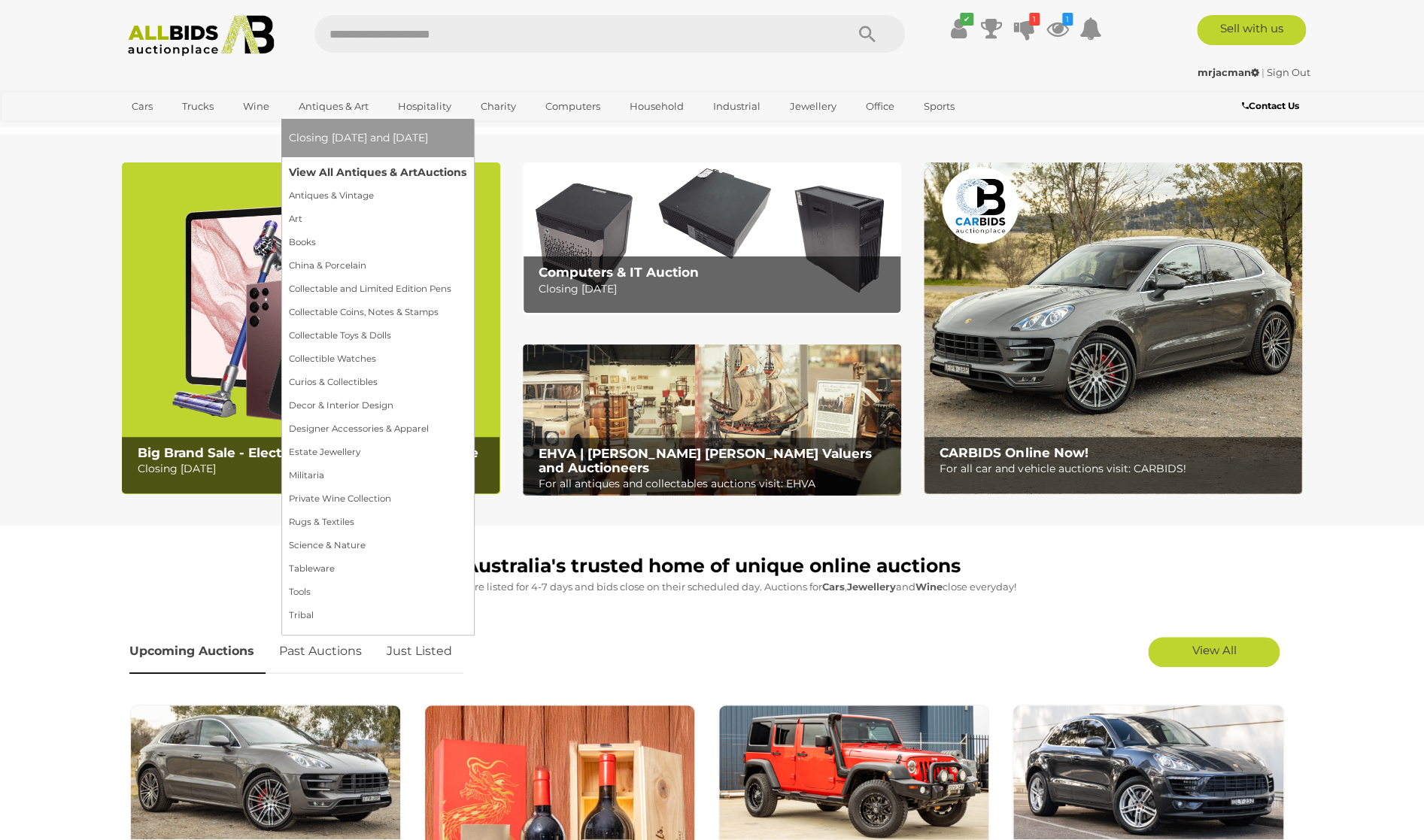
click at [361, 174] on link "View All Antiques & Art Auctions" at bounding box center [378, 172] width 178 height 23
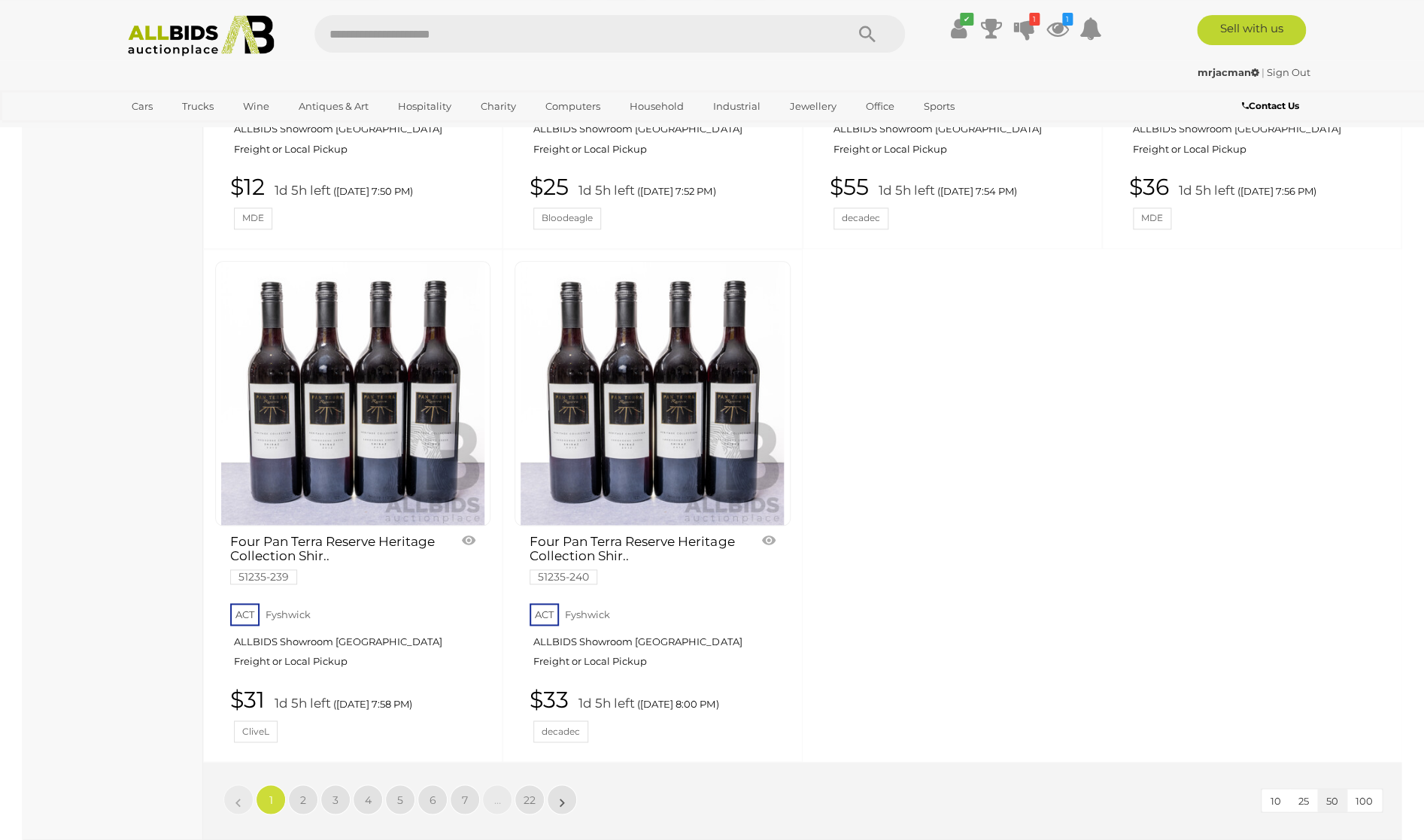
scroll to position [6512, 0]
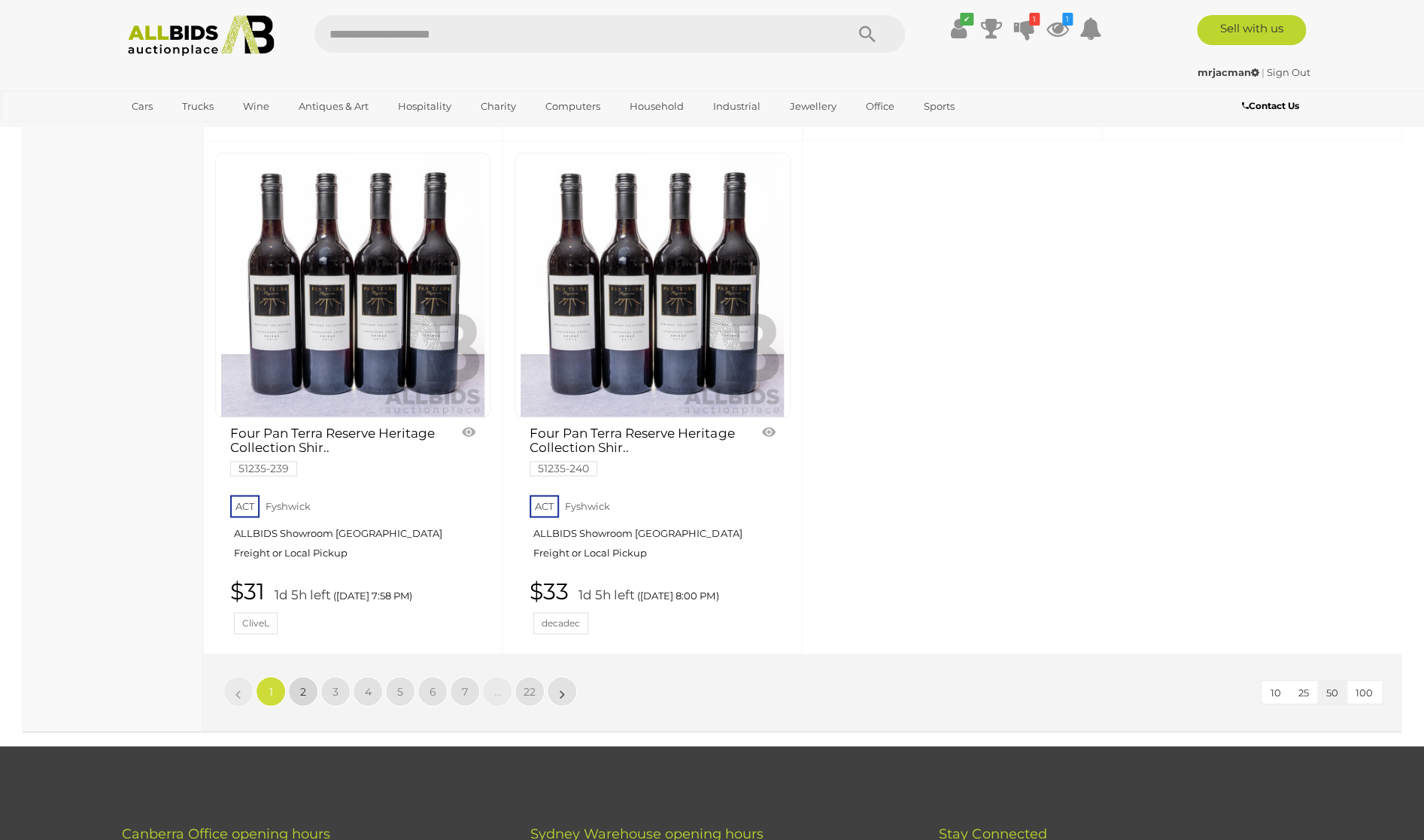
click at [297, 676] on link "2" at bounding box center [303, 691] width 30 height 30
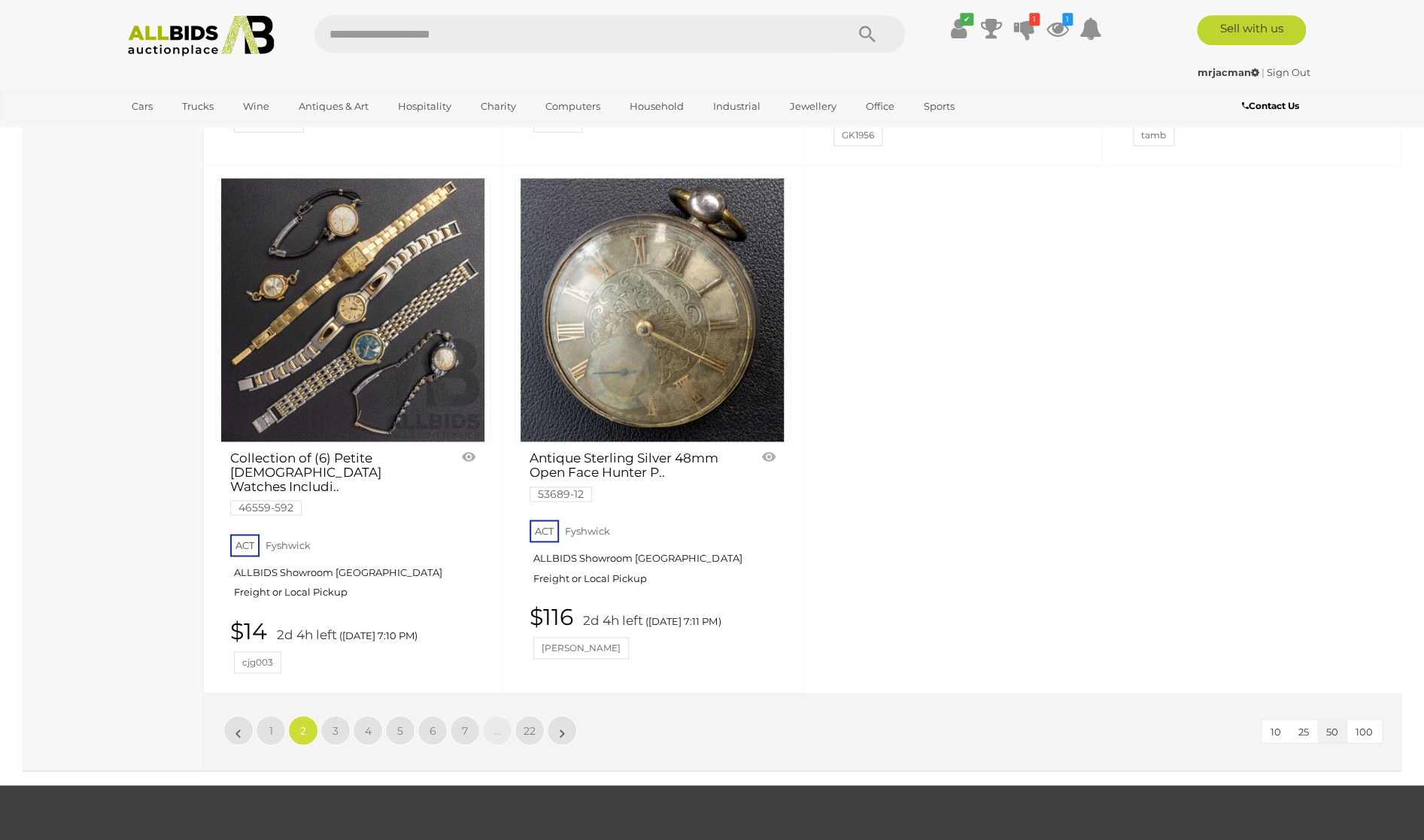
scroll to position [6516, 0]
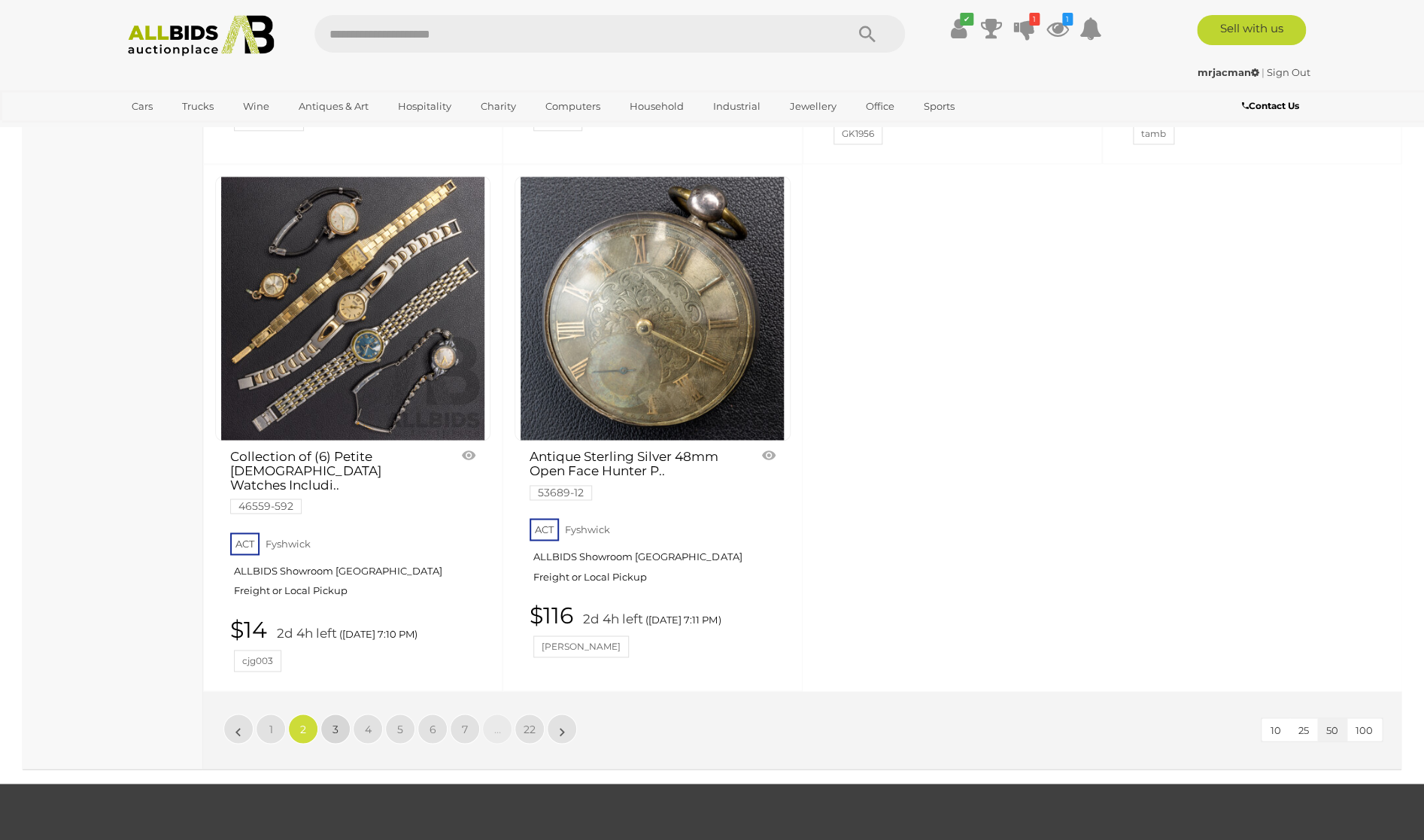
click at [339, 722] on span "3" at bounding box center [336, 729] width 6 height 14
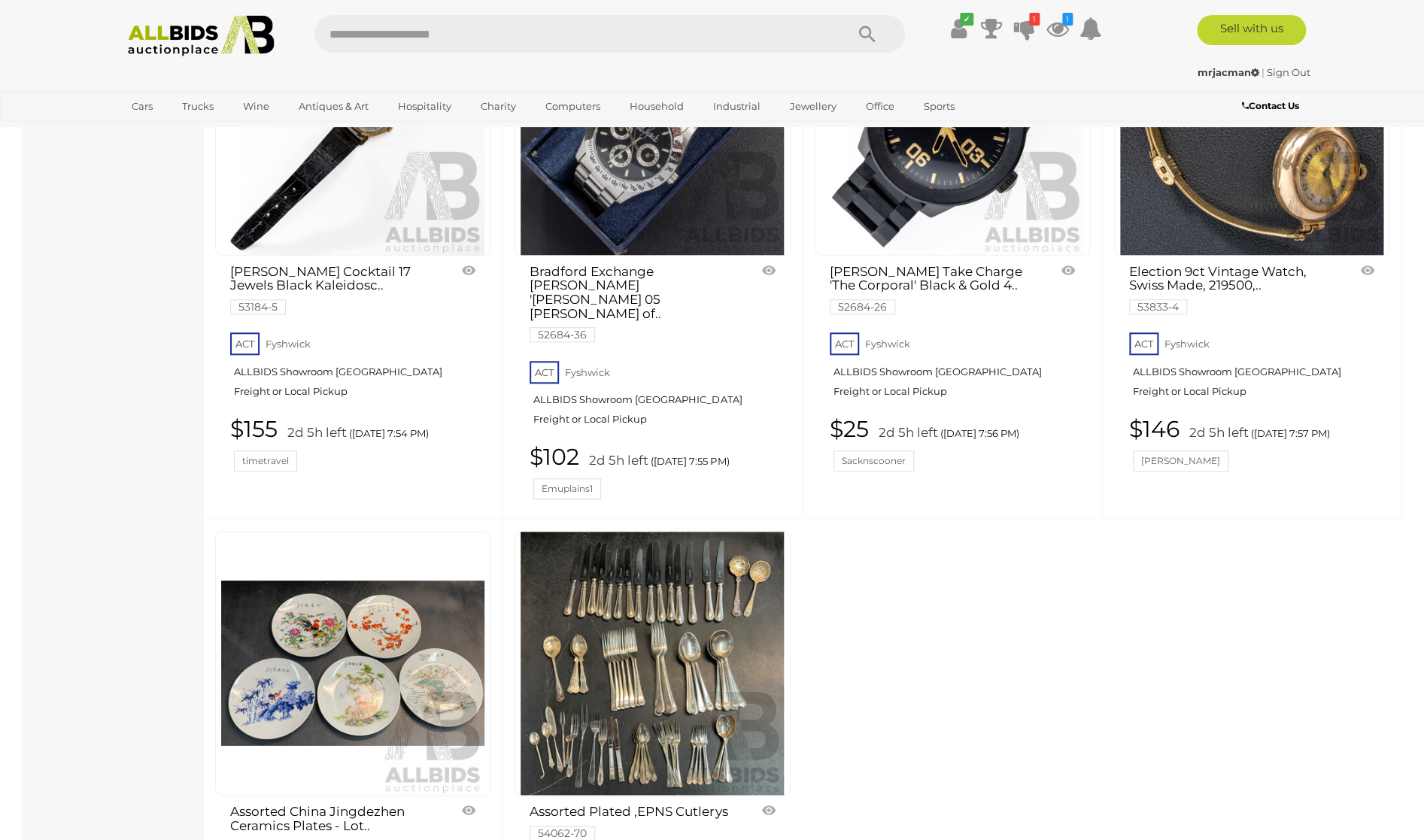
scroll to position [6409, 0]
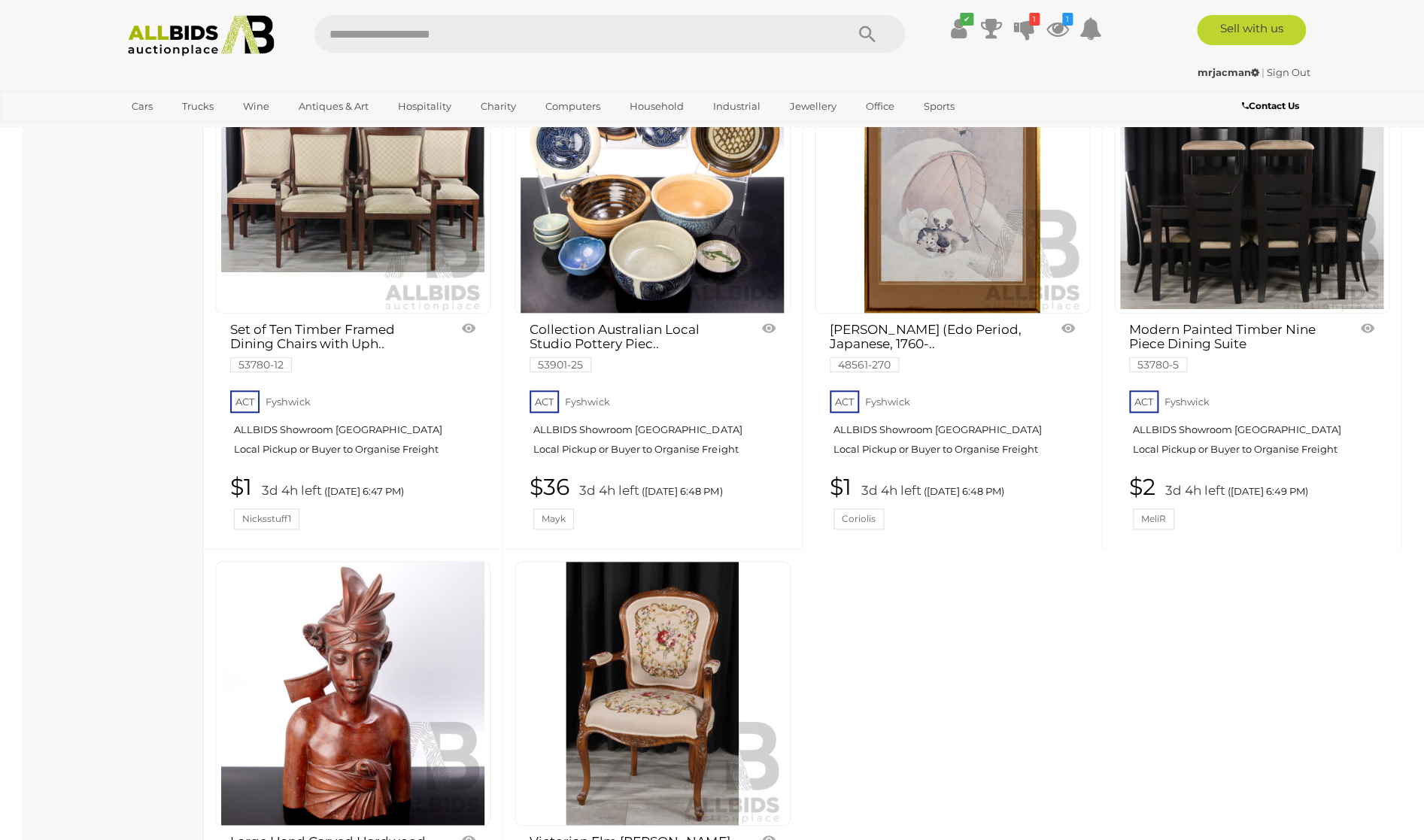
scroll to position [6456, 0]
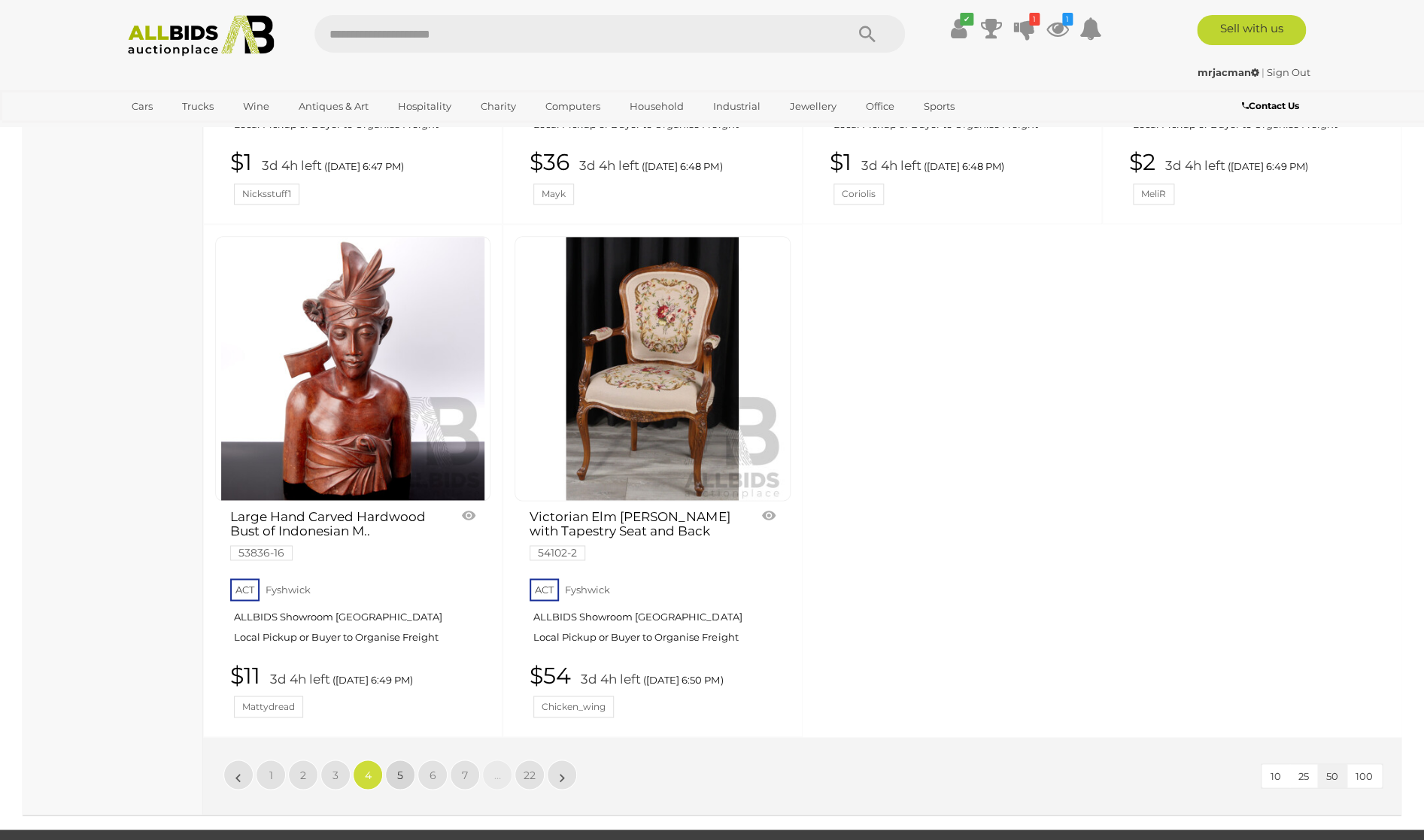
click at [398, 760] on link "5" at bounding box center [400, 774] width 30 height 30
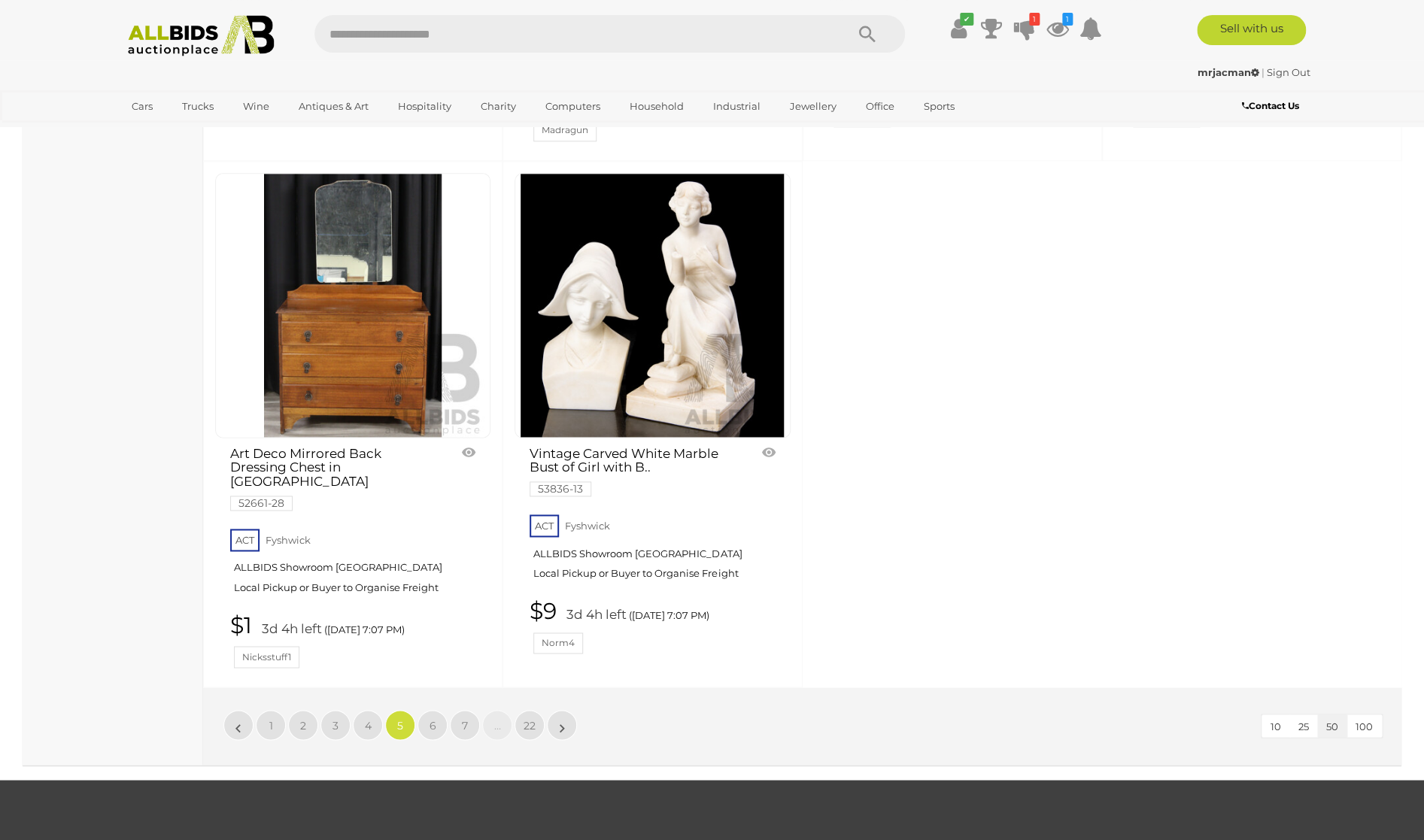
scroll to position [6637, 0]
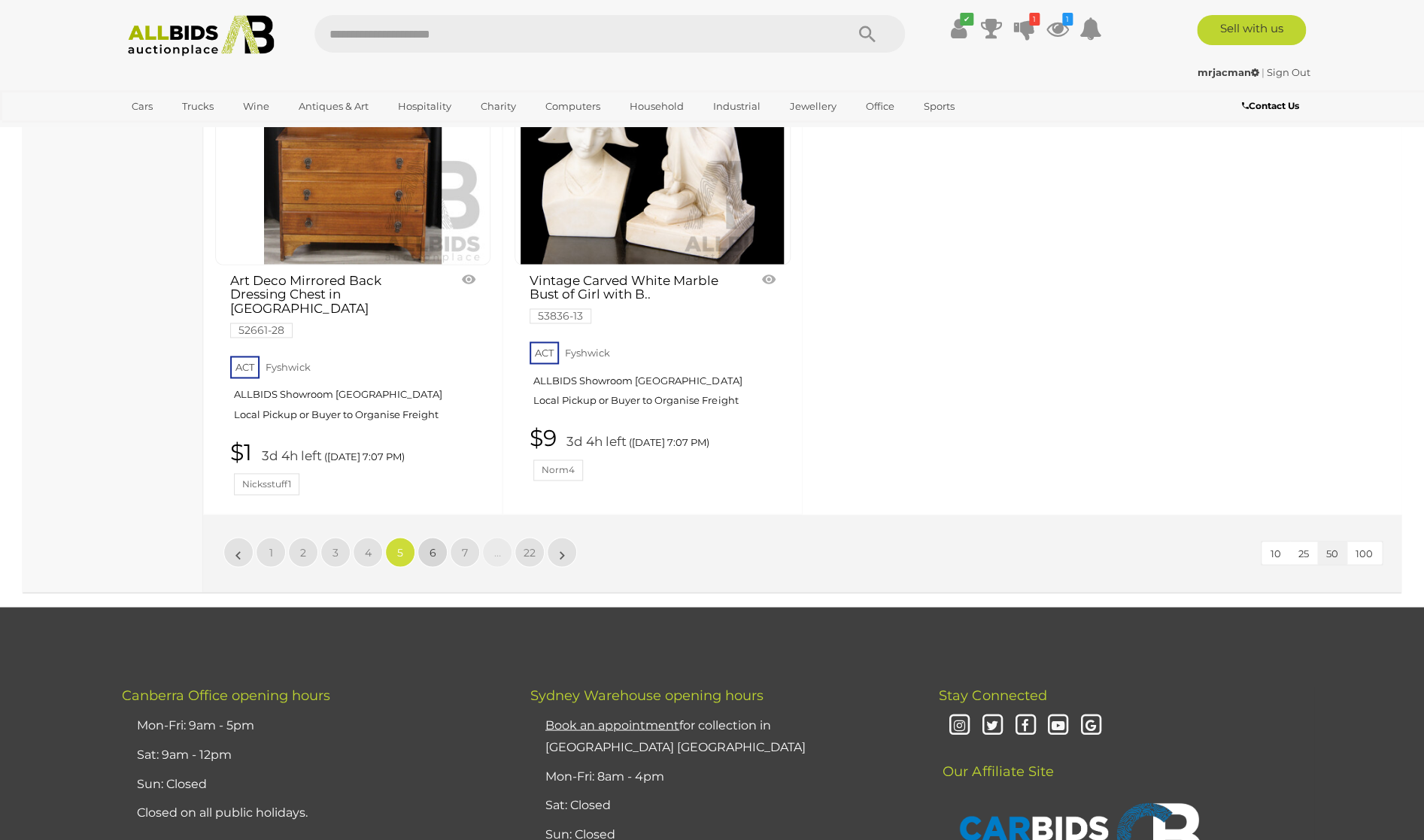
click at [429, 537] on link "6" at bounding box center [432, 552] width 30 height 30
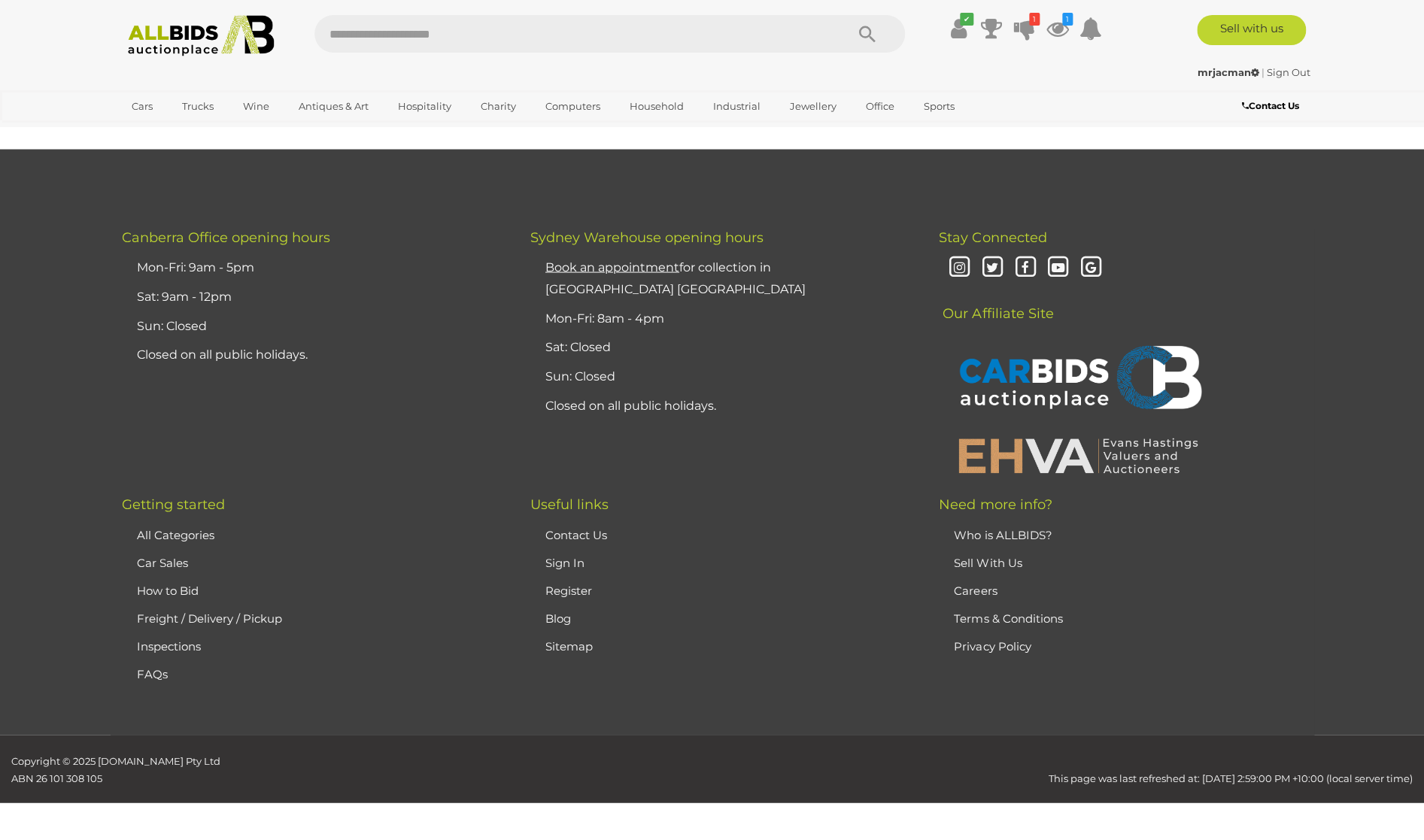
scroll to position [293, 0]
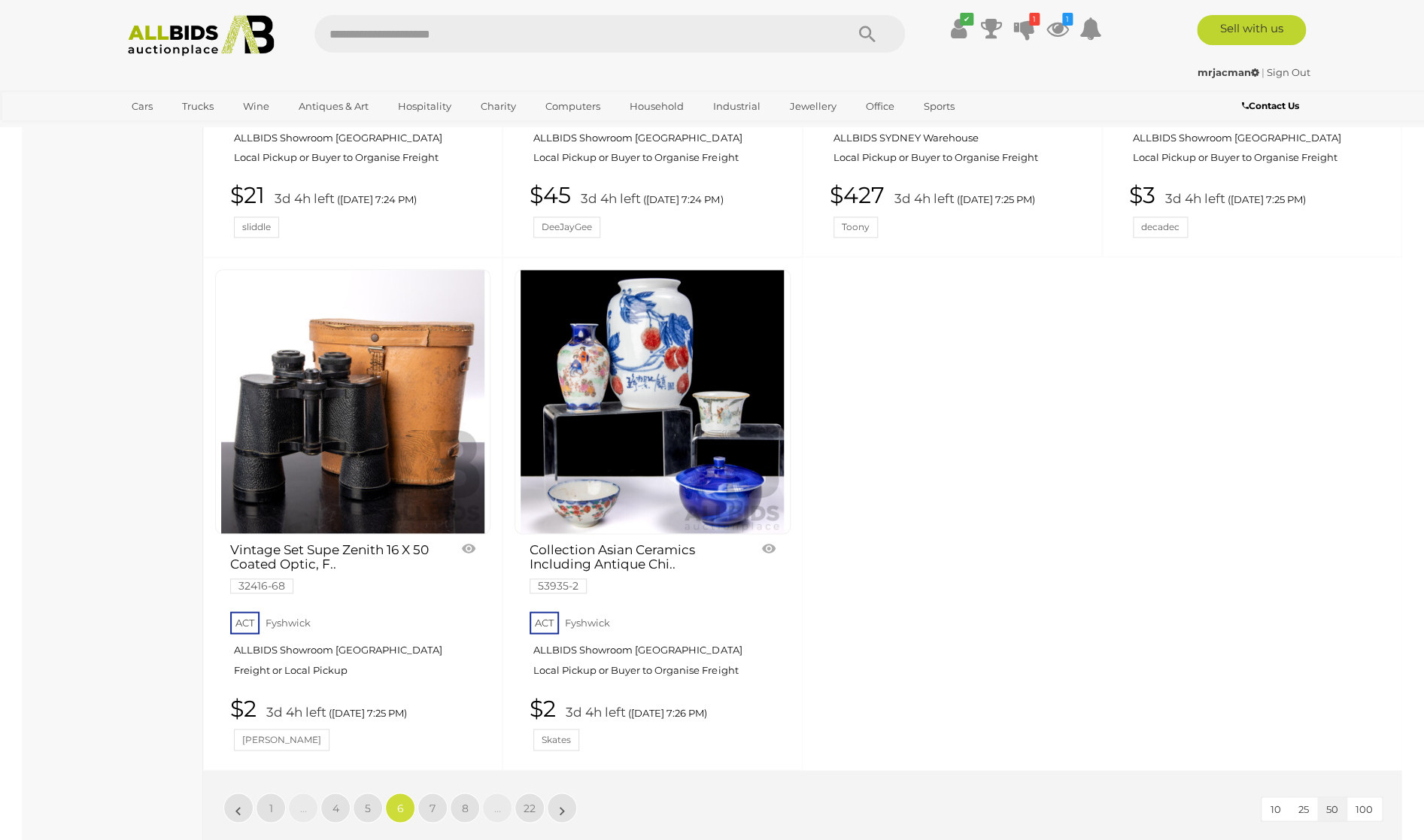
scroll to position [6504, 0]
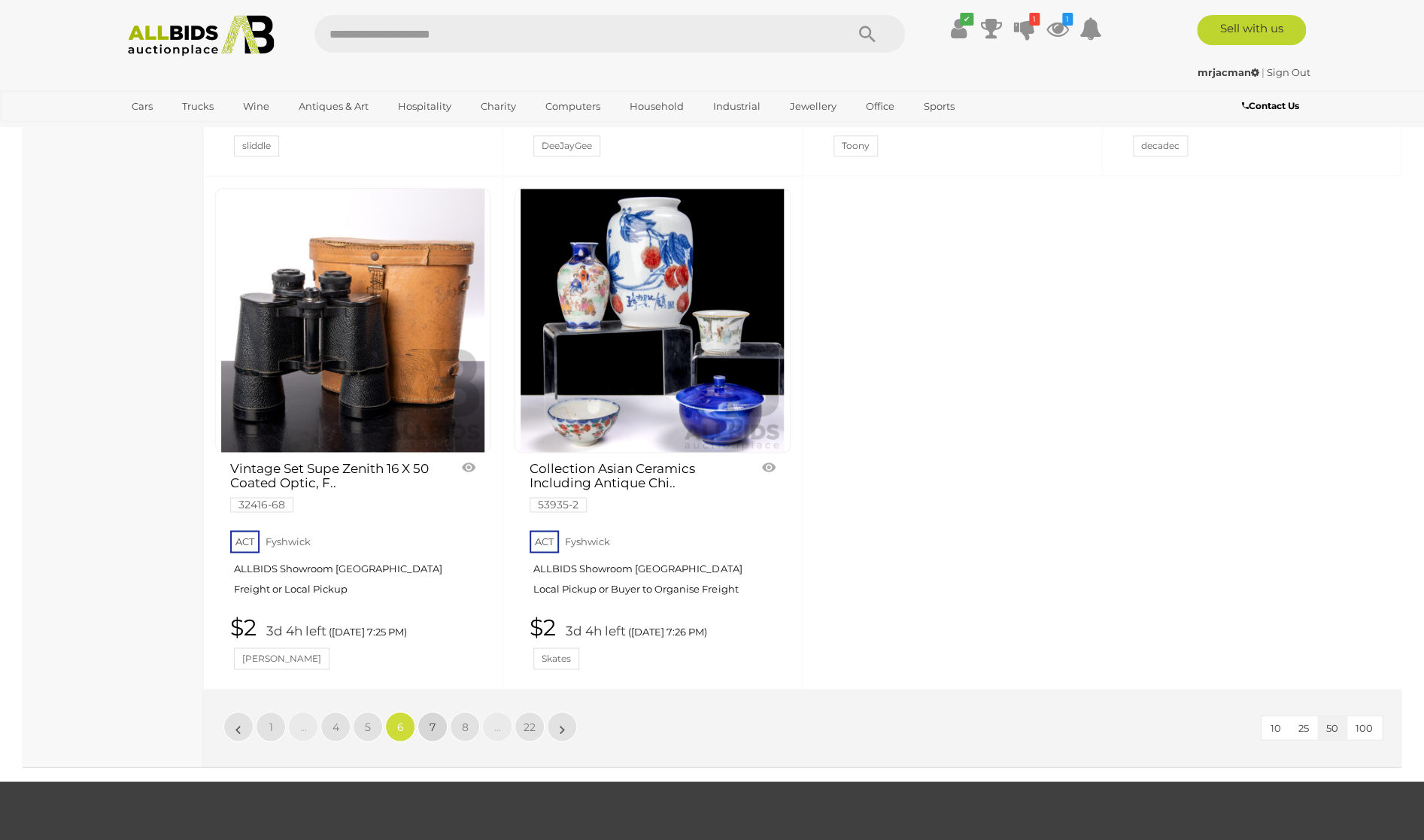
click at [435, 720] on span "7" at bounding box center [432, 727] width 6 height 14
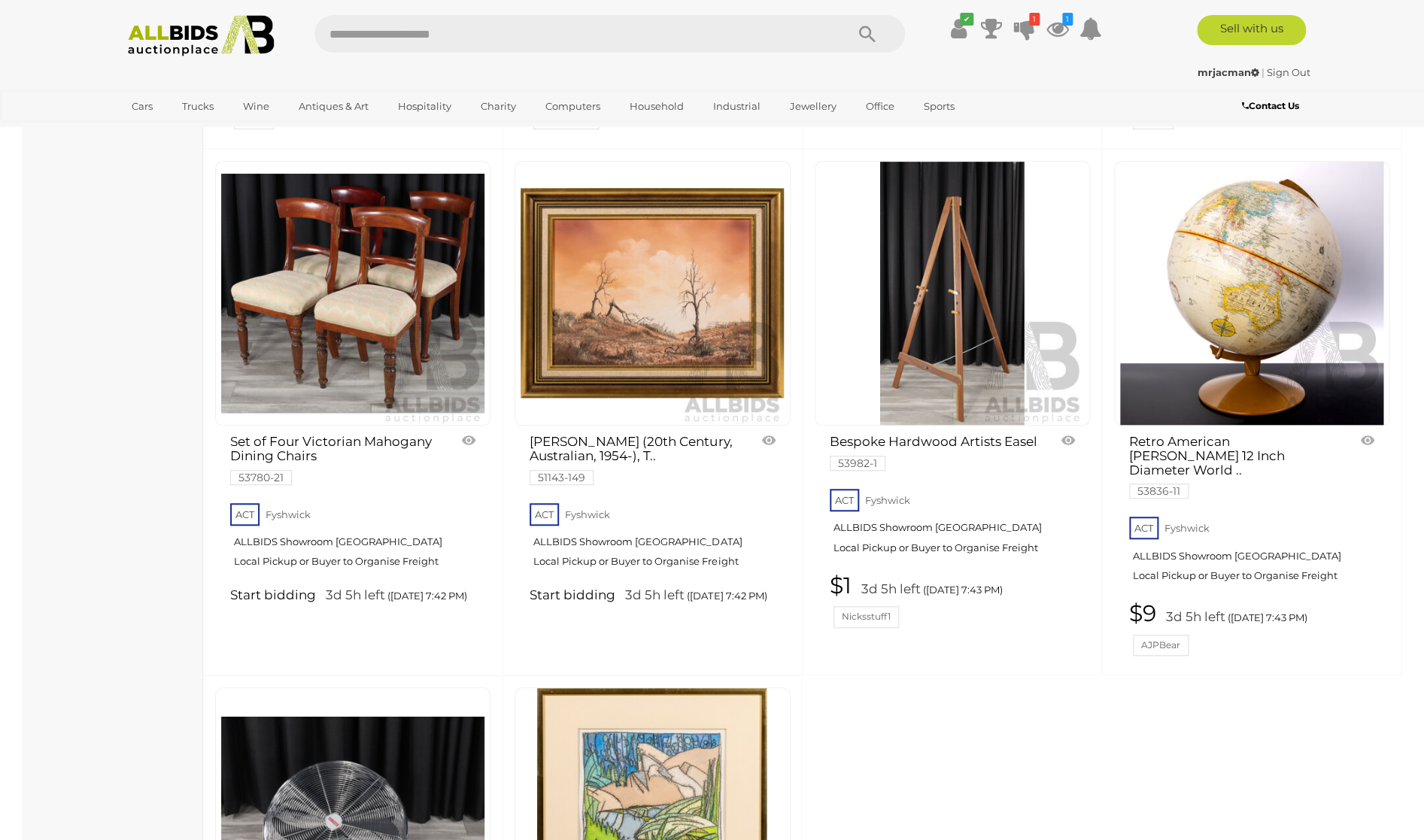
scroll to position [6456, 0]
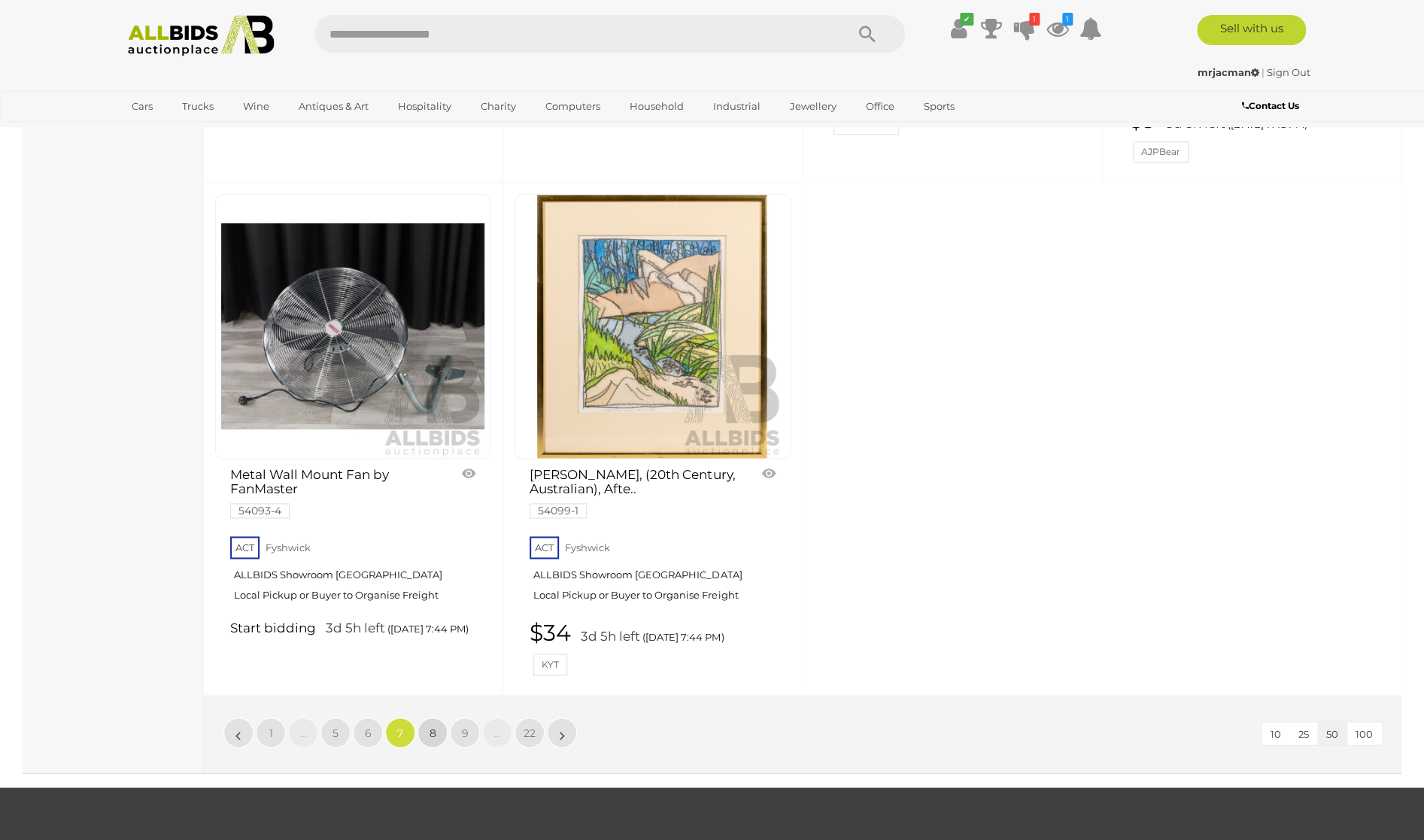
click at [434, 718] on link "8" at bounding box center [432, 732] width 30 height 30
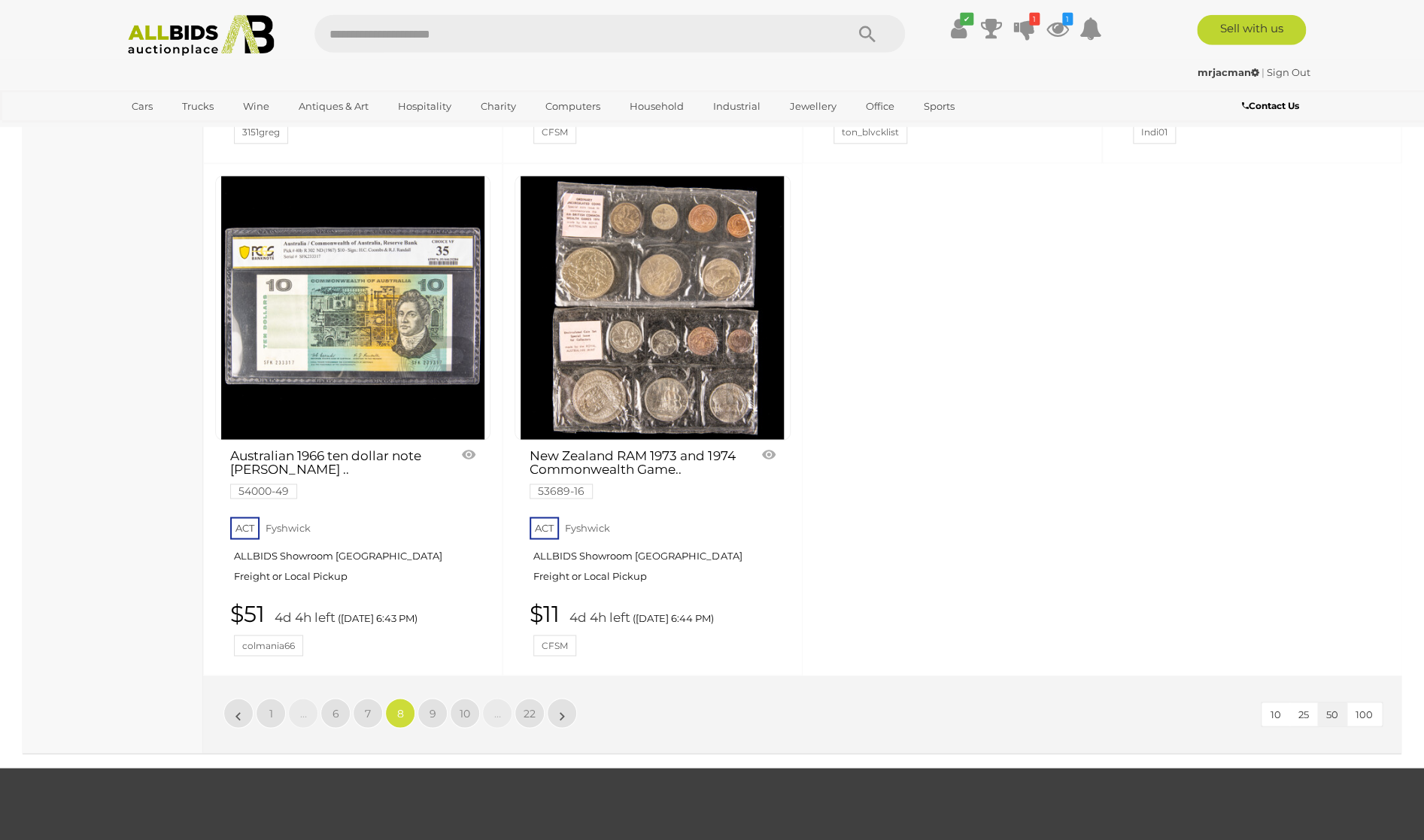
scroll to position [6649, 0]
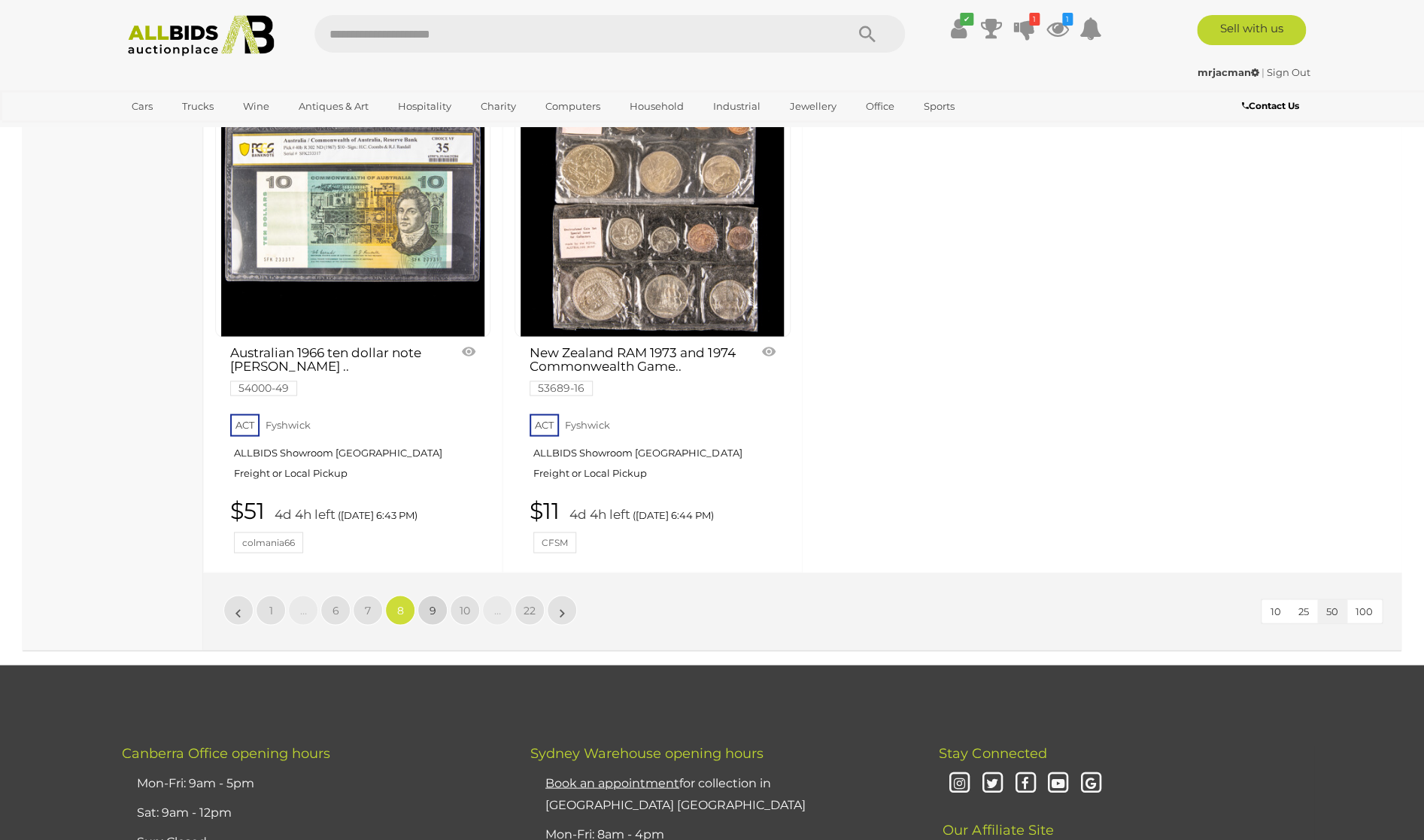
click at [439, 595] on link "9" at bounding box center [432, 610] width 30 height 30
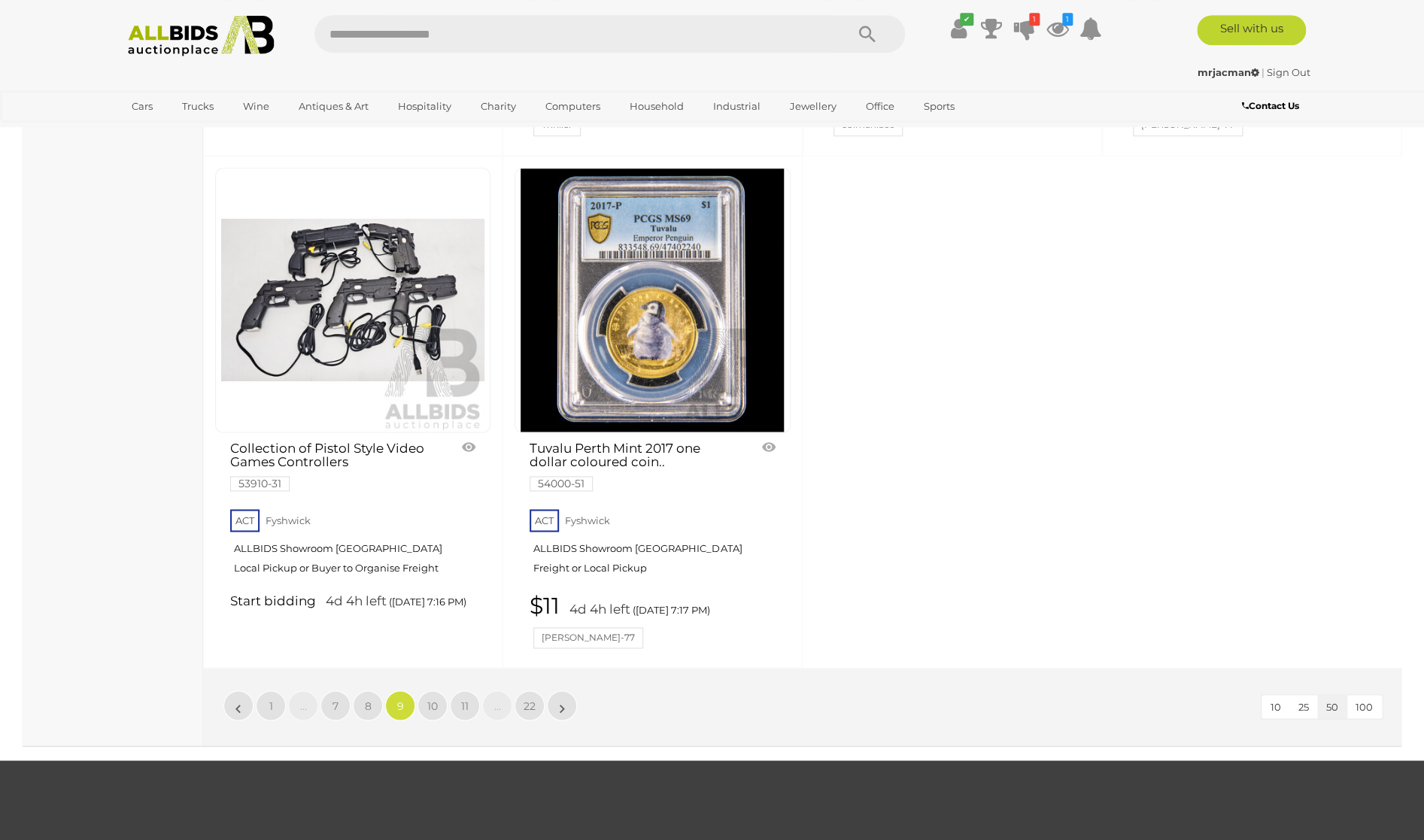
scroll to position [6589, 0]
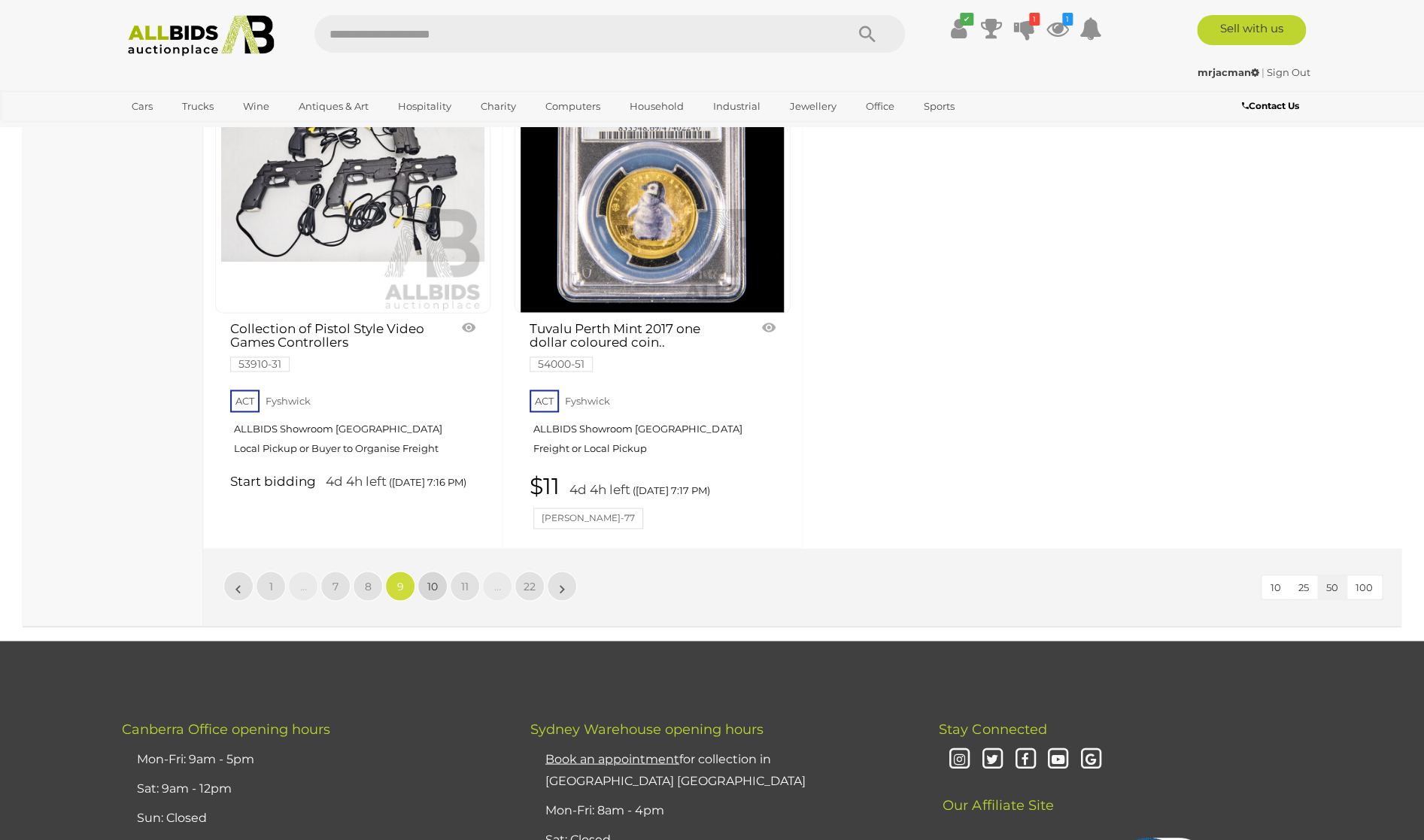
click at [436, 571] on link "10" at bounding box center [432, 586] width 30 height 30
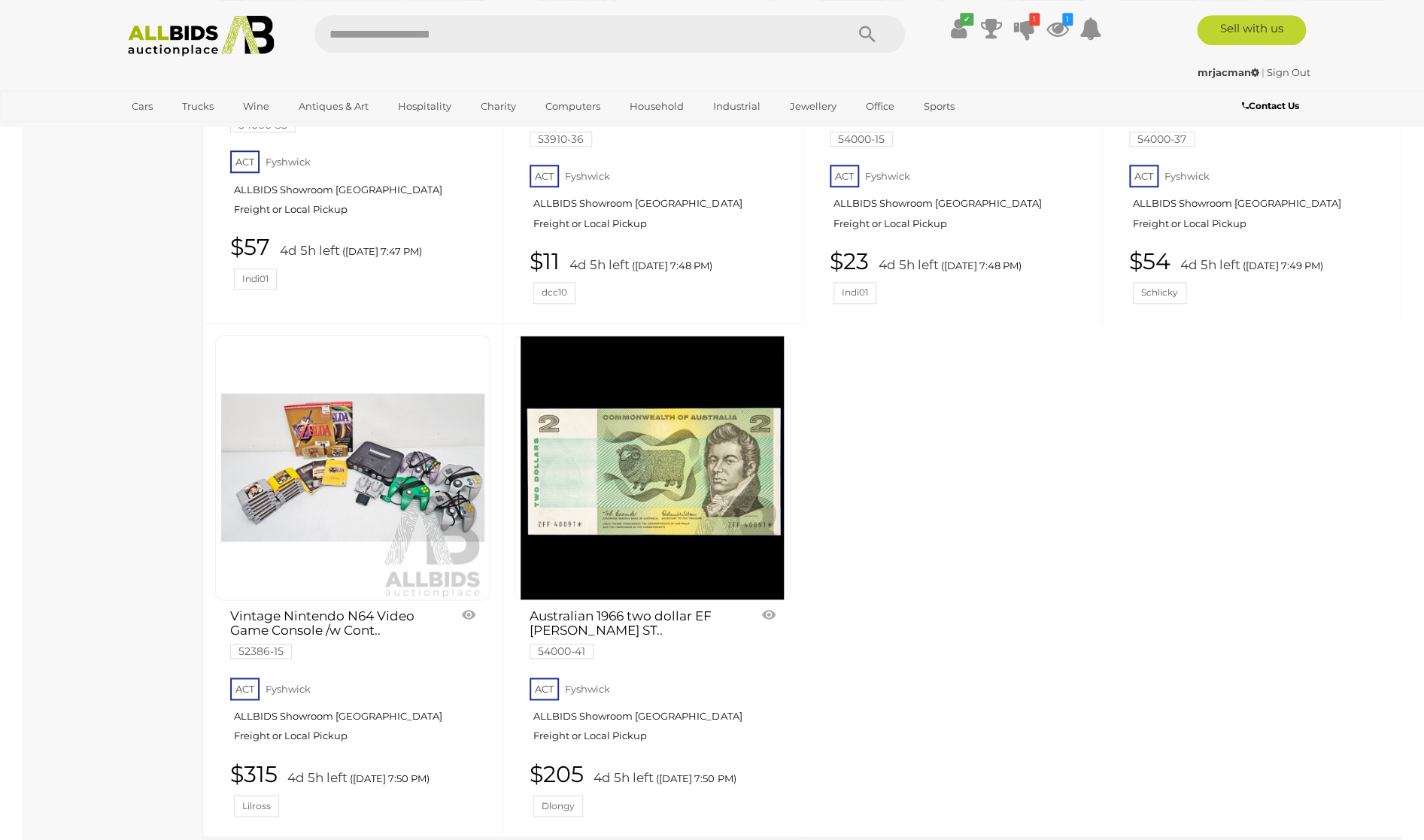
scroll to position [6516, 0]
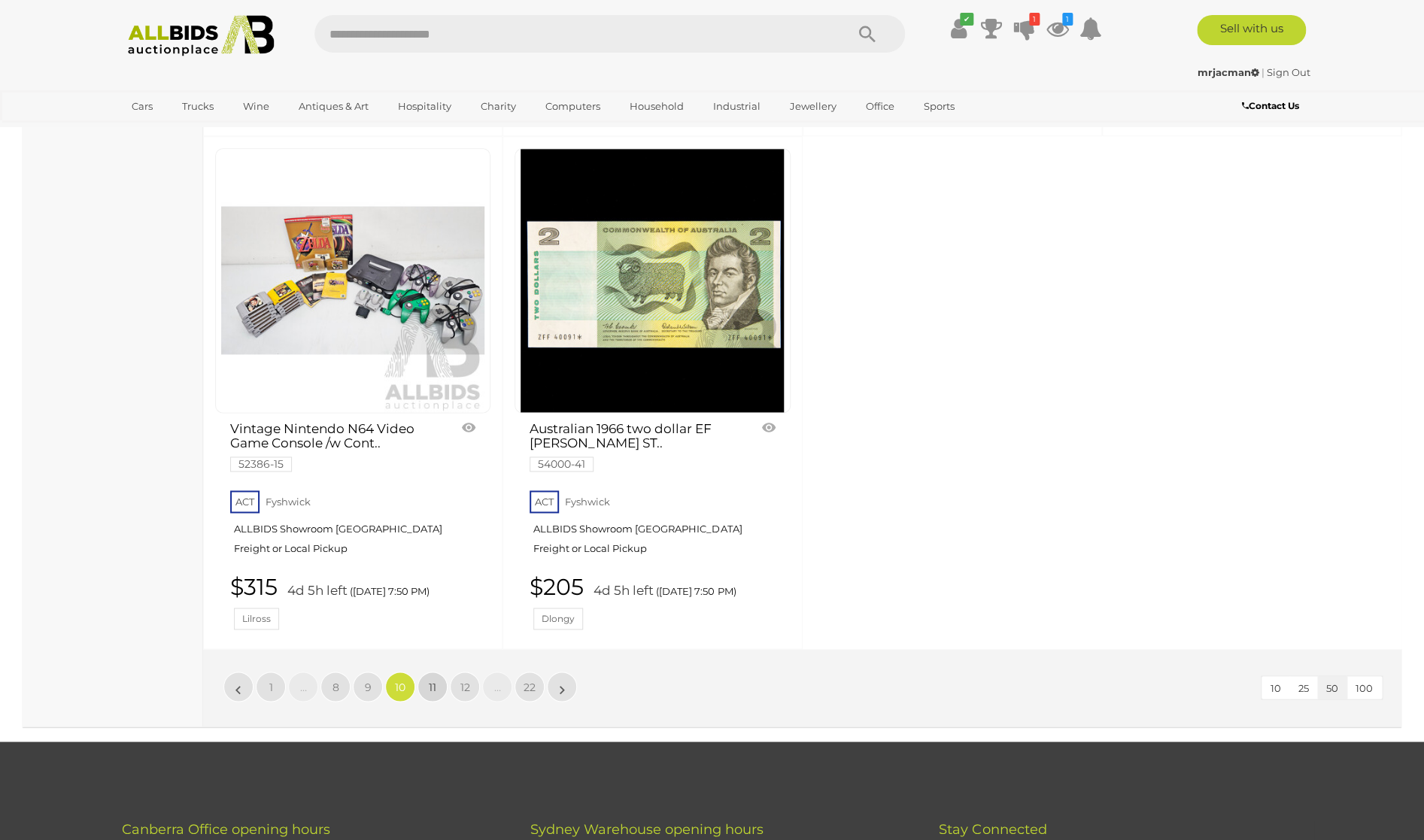
click at [430, 680] on span "11" at bounding box center [432, 687] width 8 height 14
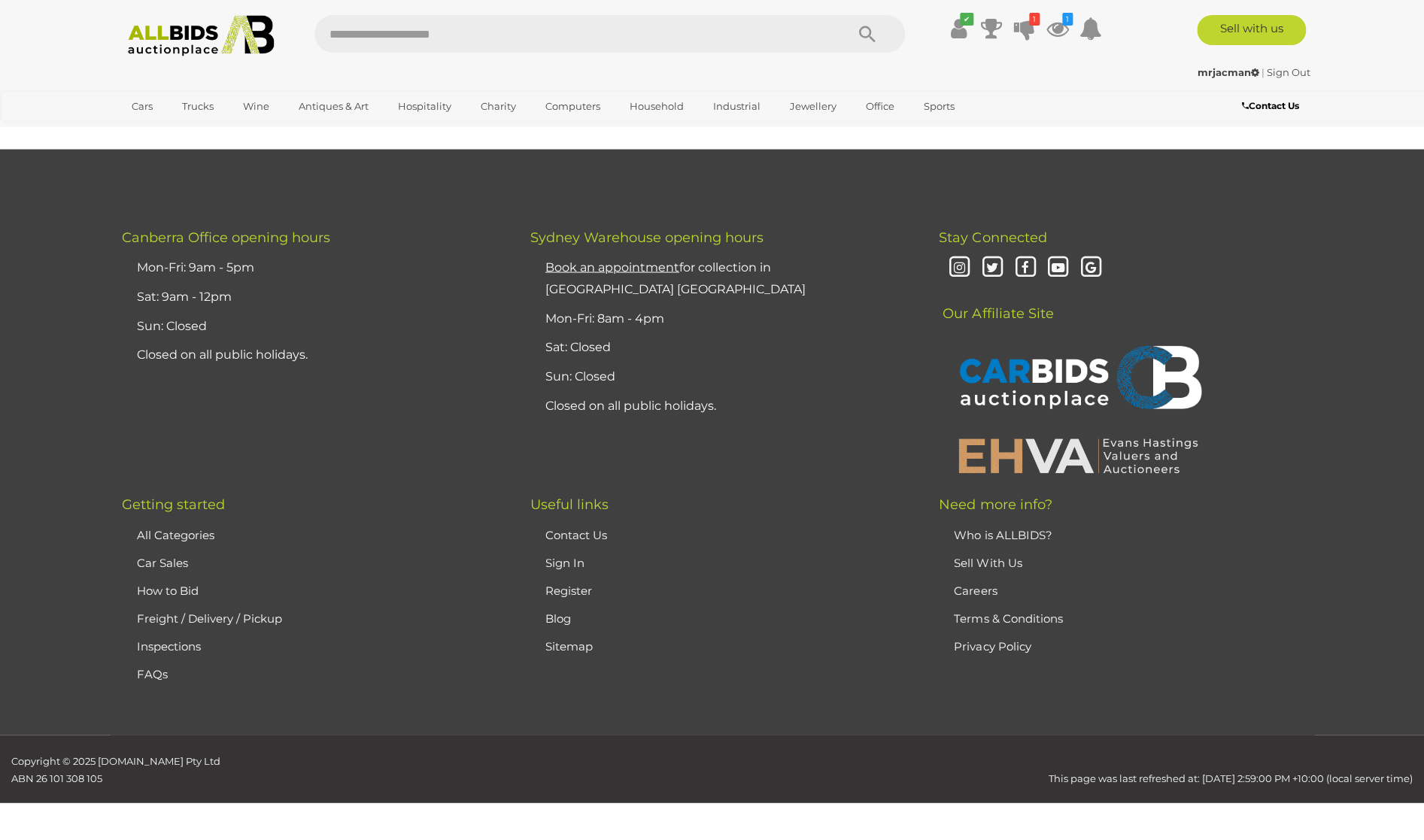
scroll to position [293, 0]
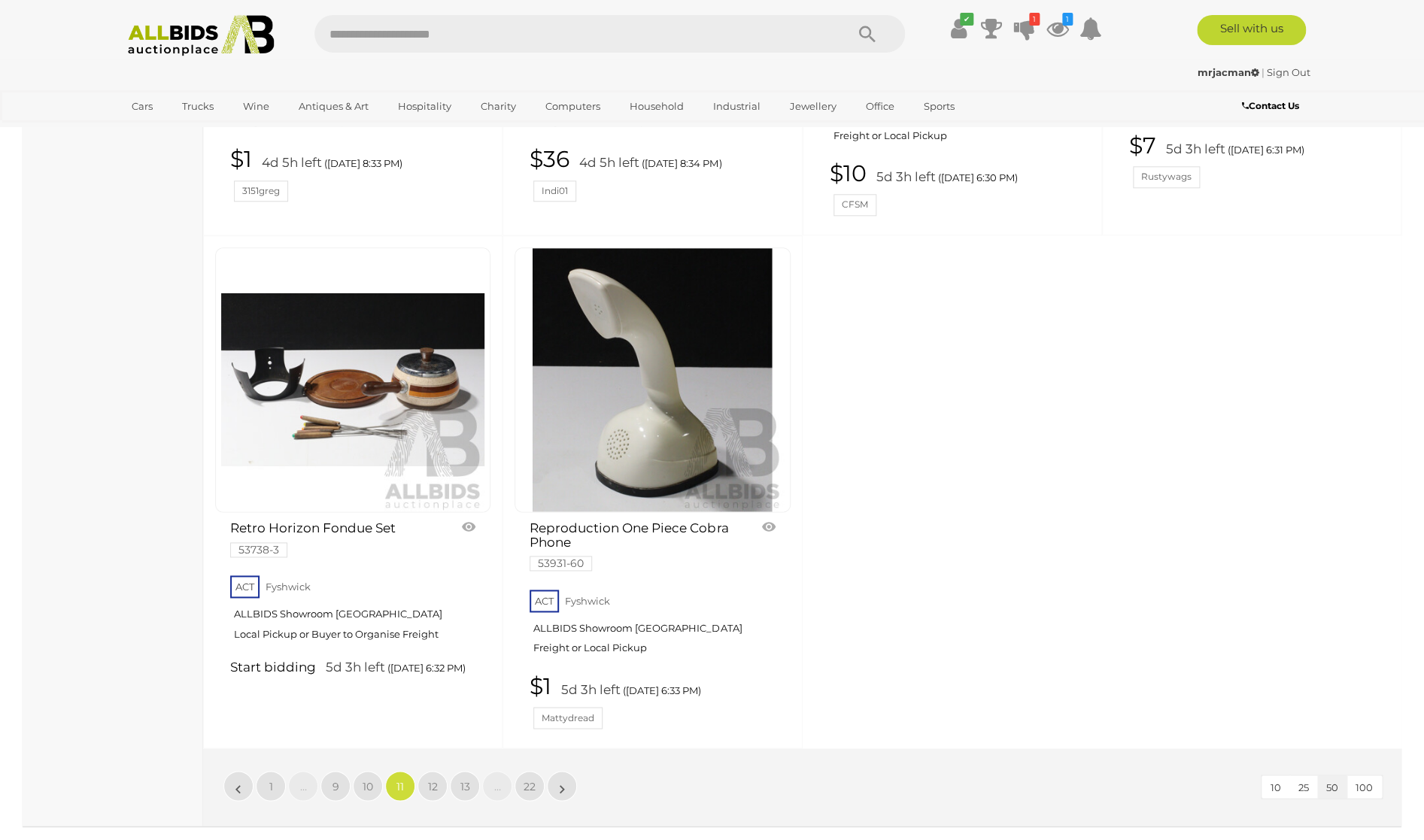
scroll to position [6504, 0]
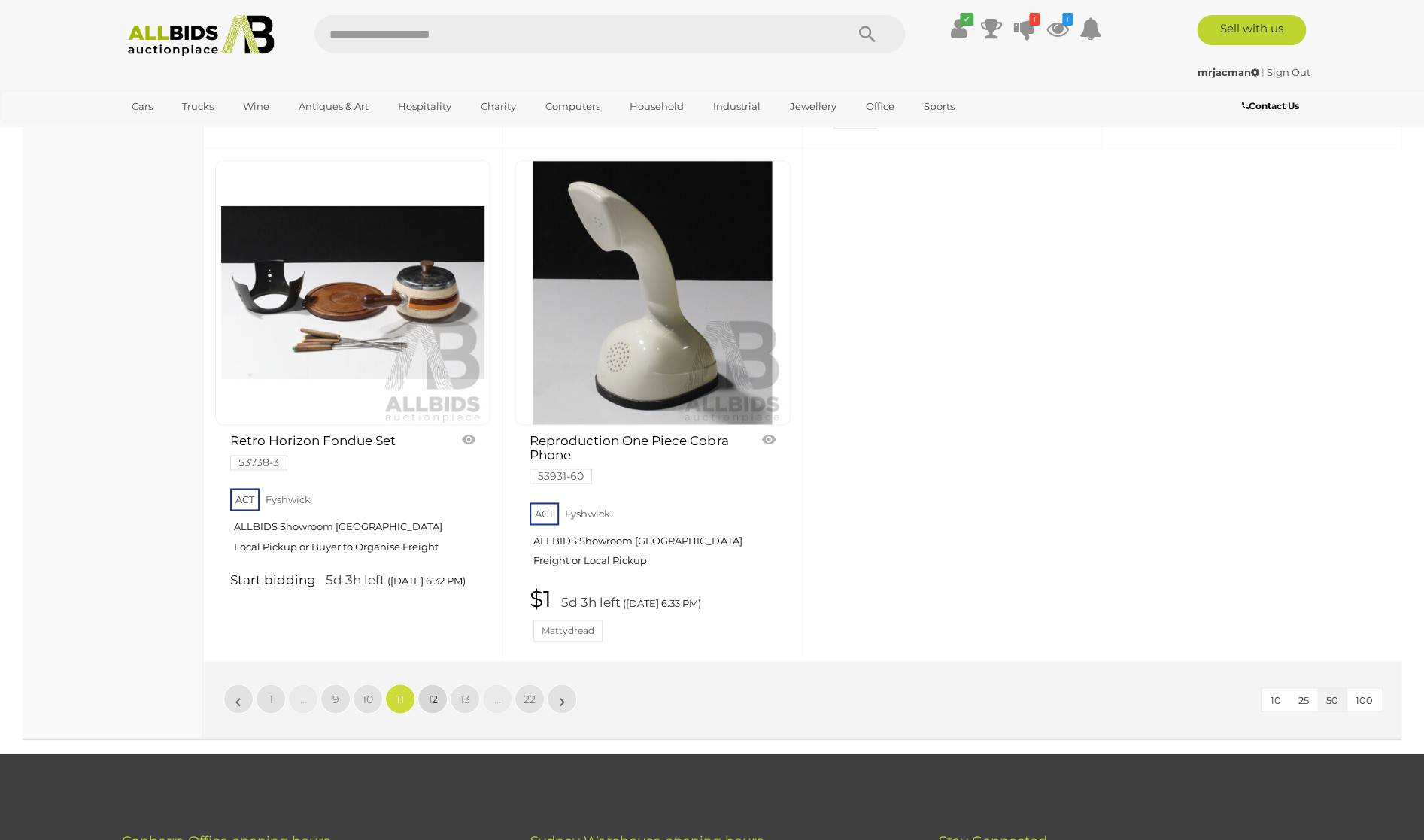
click at [441, 684] on link "12" at bounding box center [432, 699] width 30 height 30
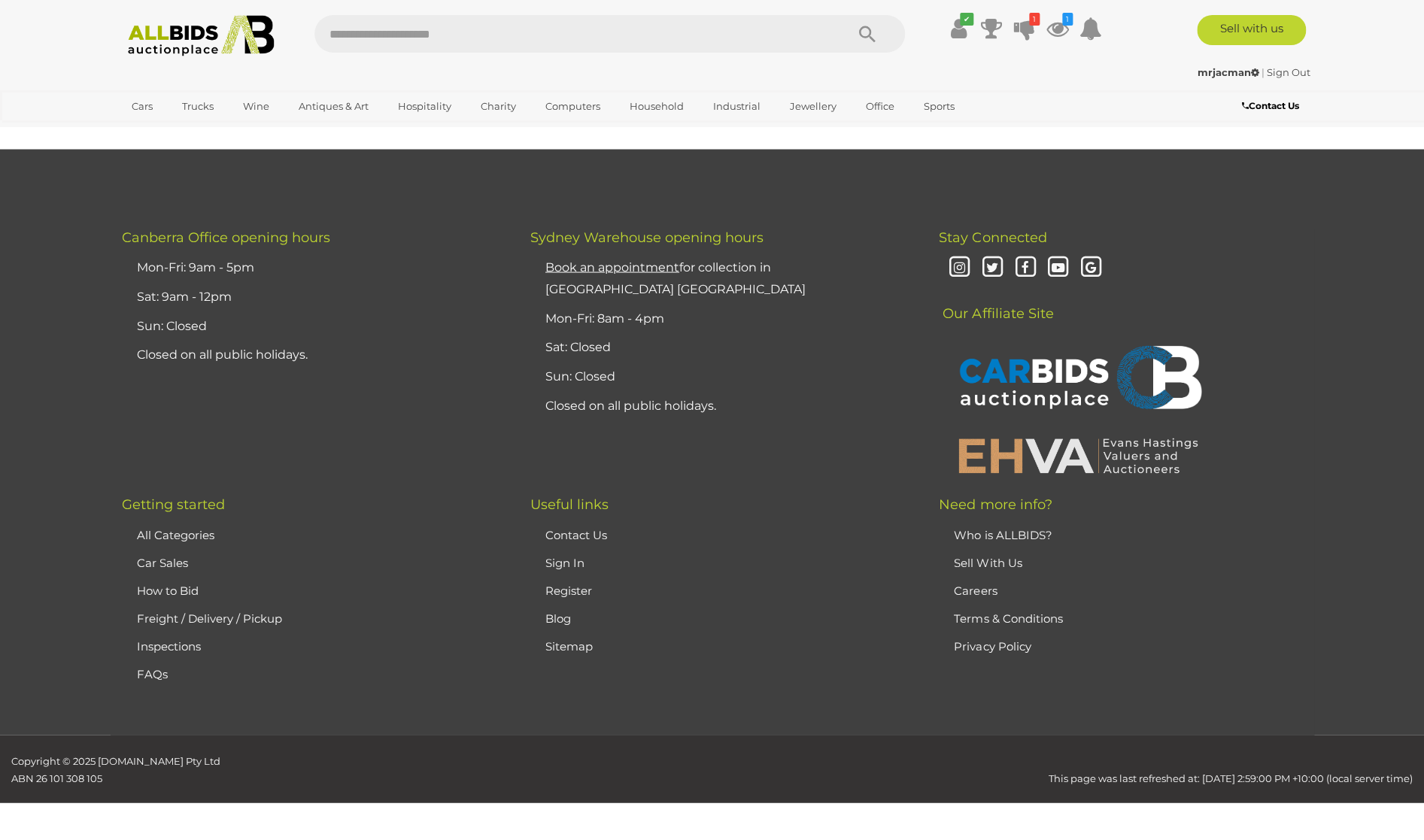
scroll to position [293, 0]
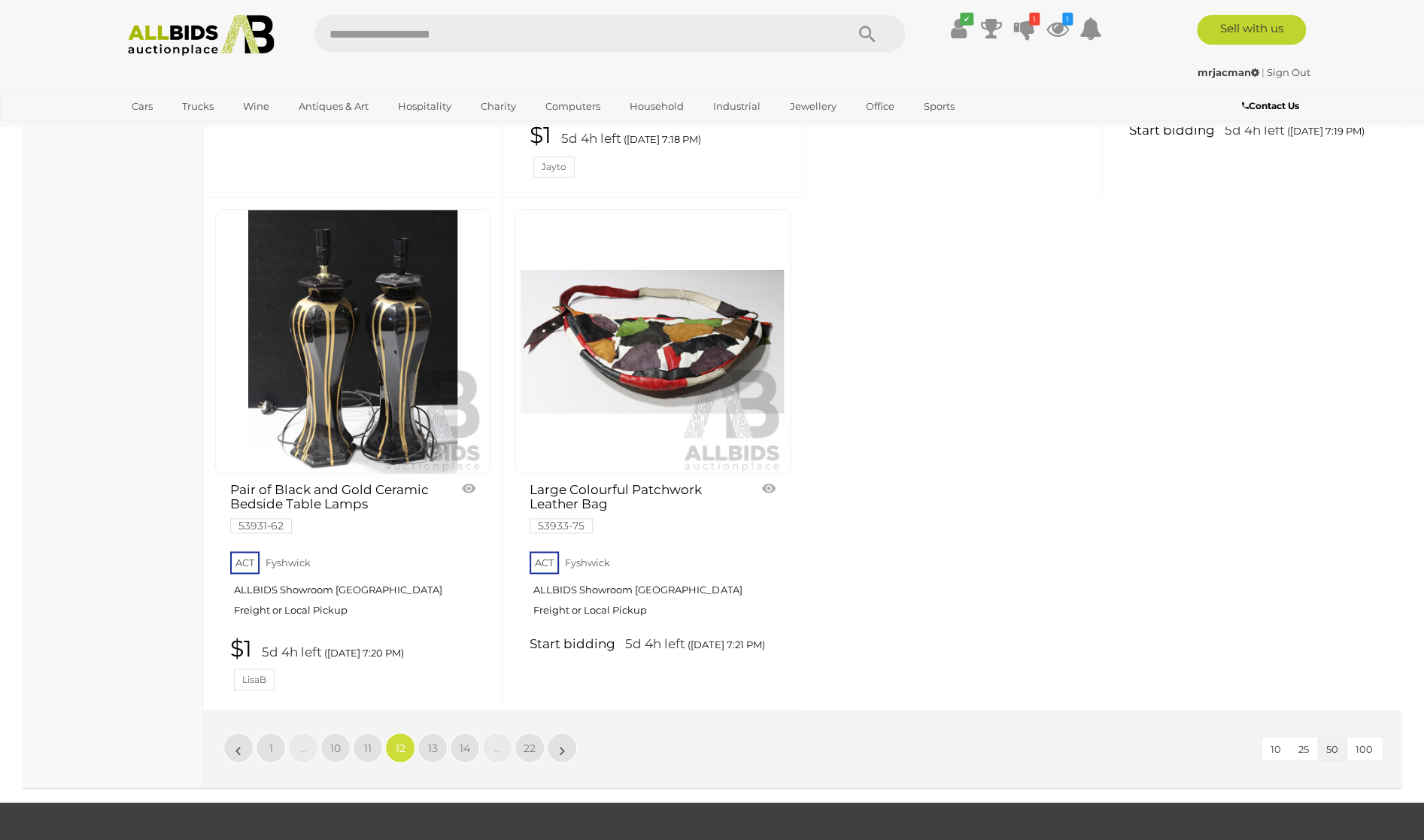
scroll to position [6433, 0]
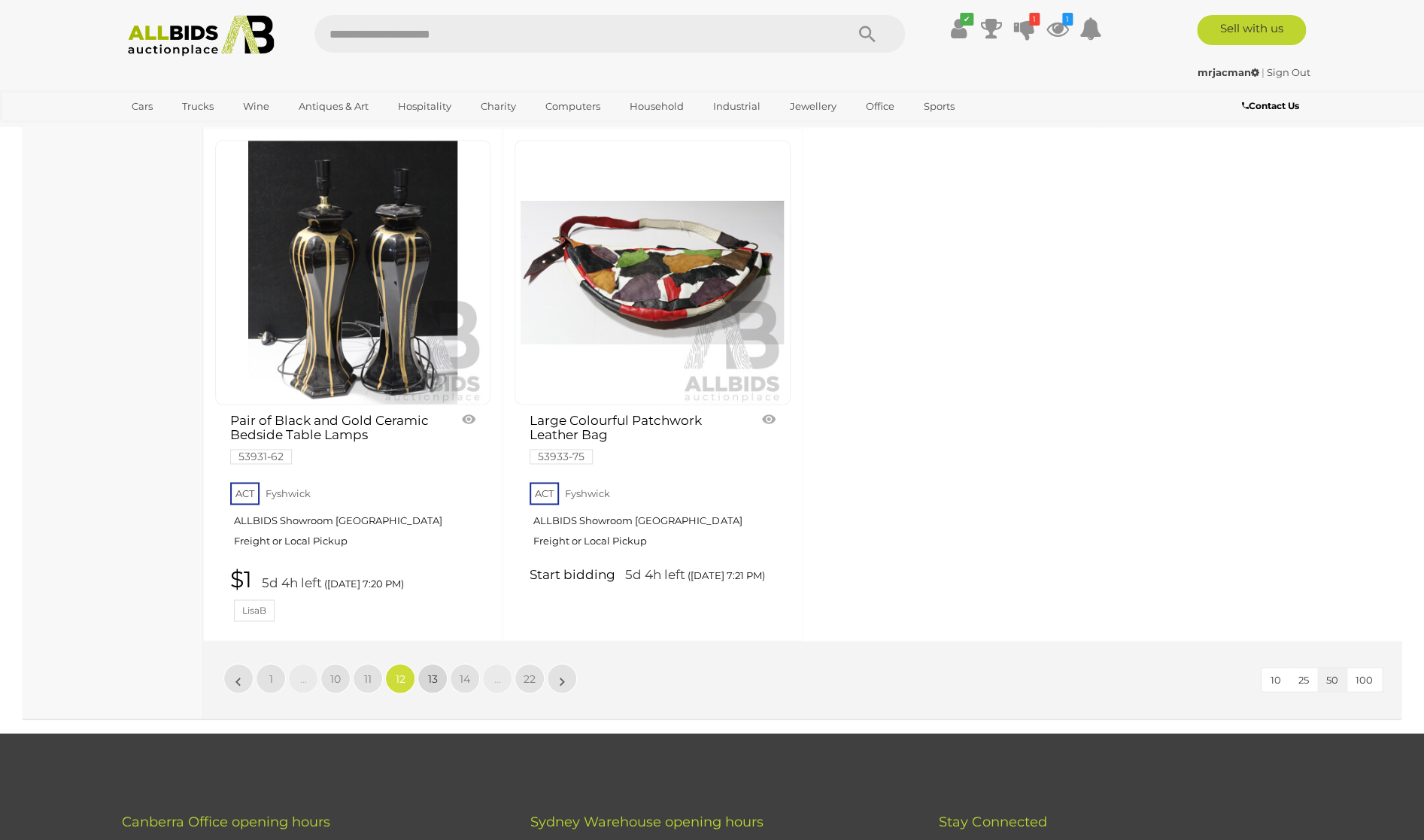
click at [428, 663] on link "13" at bounding box center [432, 678] width 30 height 30
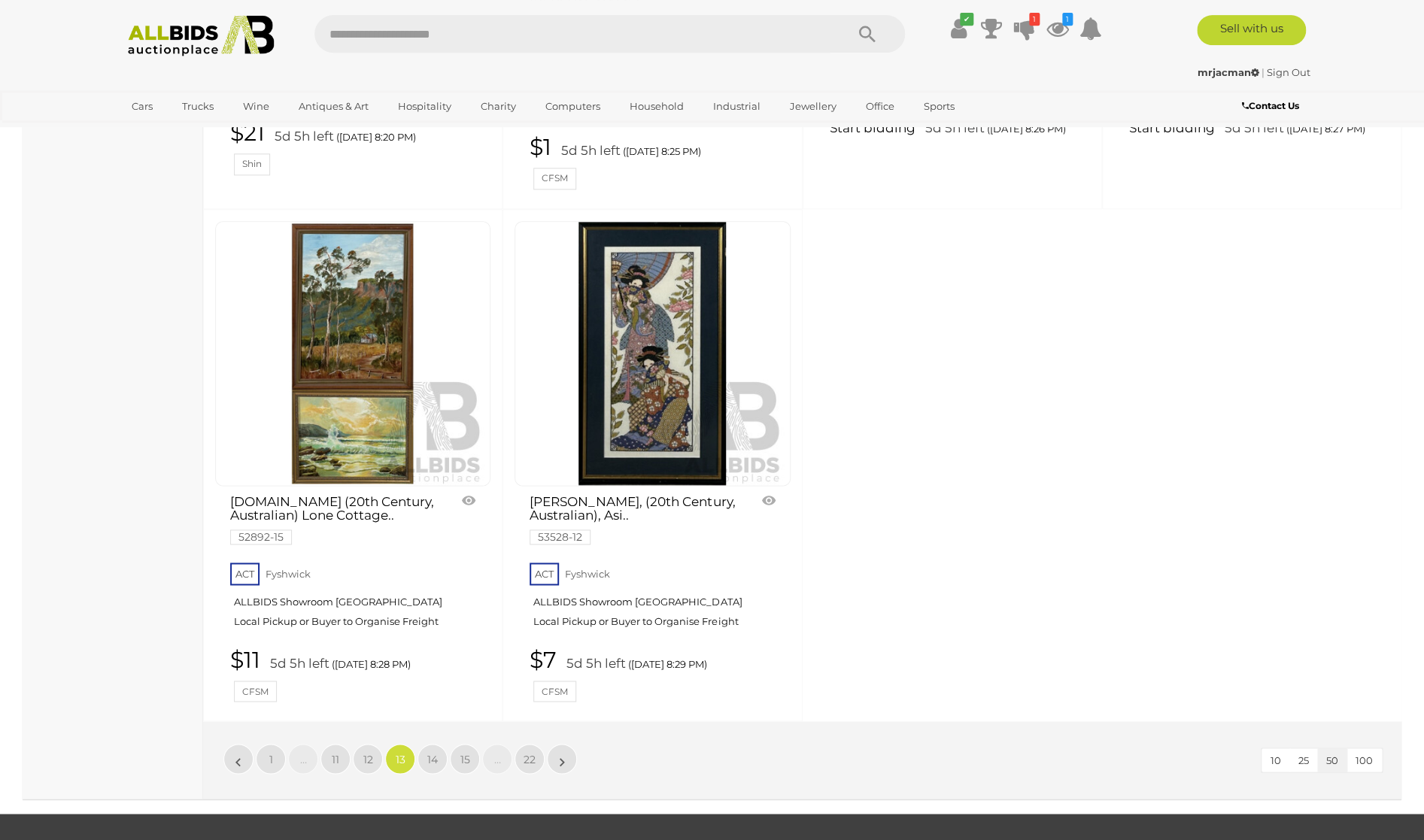
scroll to position [6504, 0]
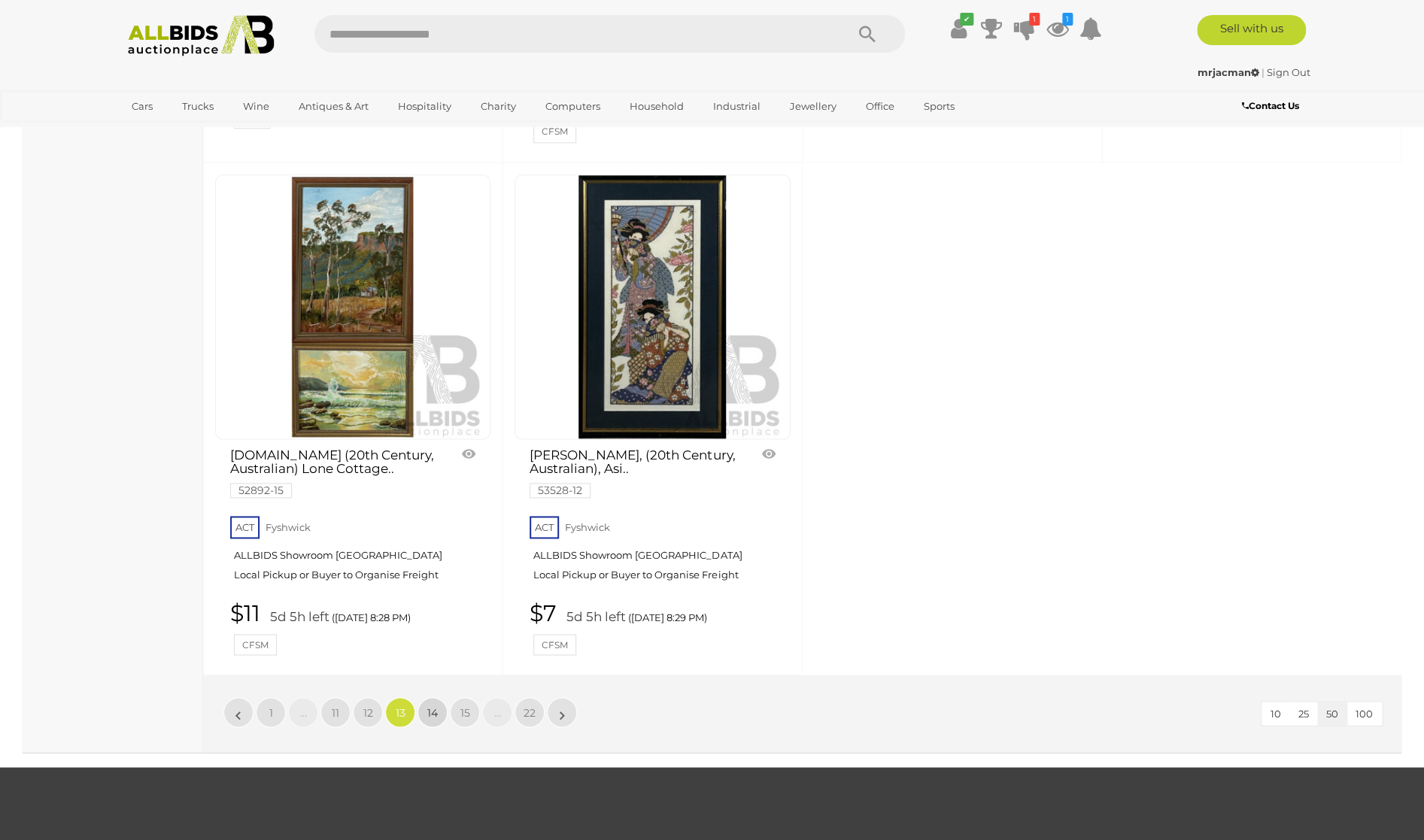
click at [427, 698] on link "14" at bounding box center [432, 712] width 30 height 30
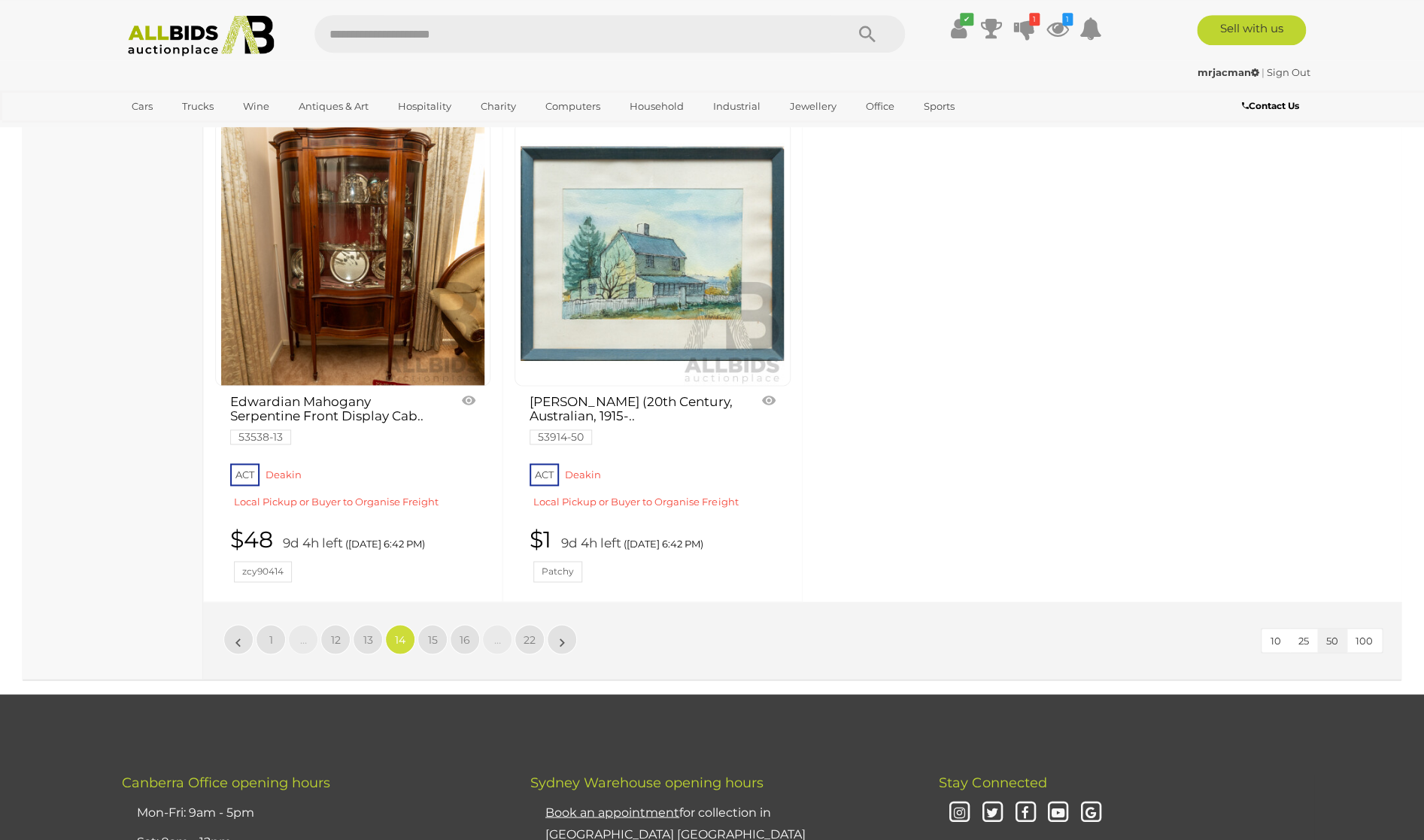
scroll to position [6710, 0]
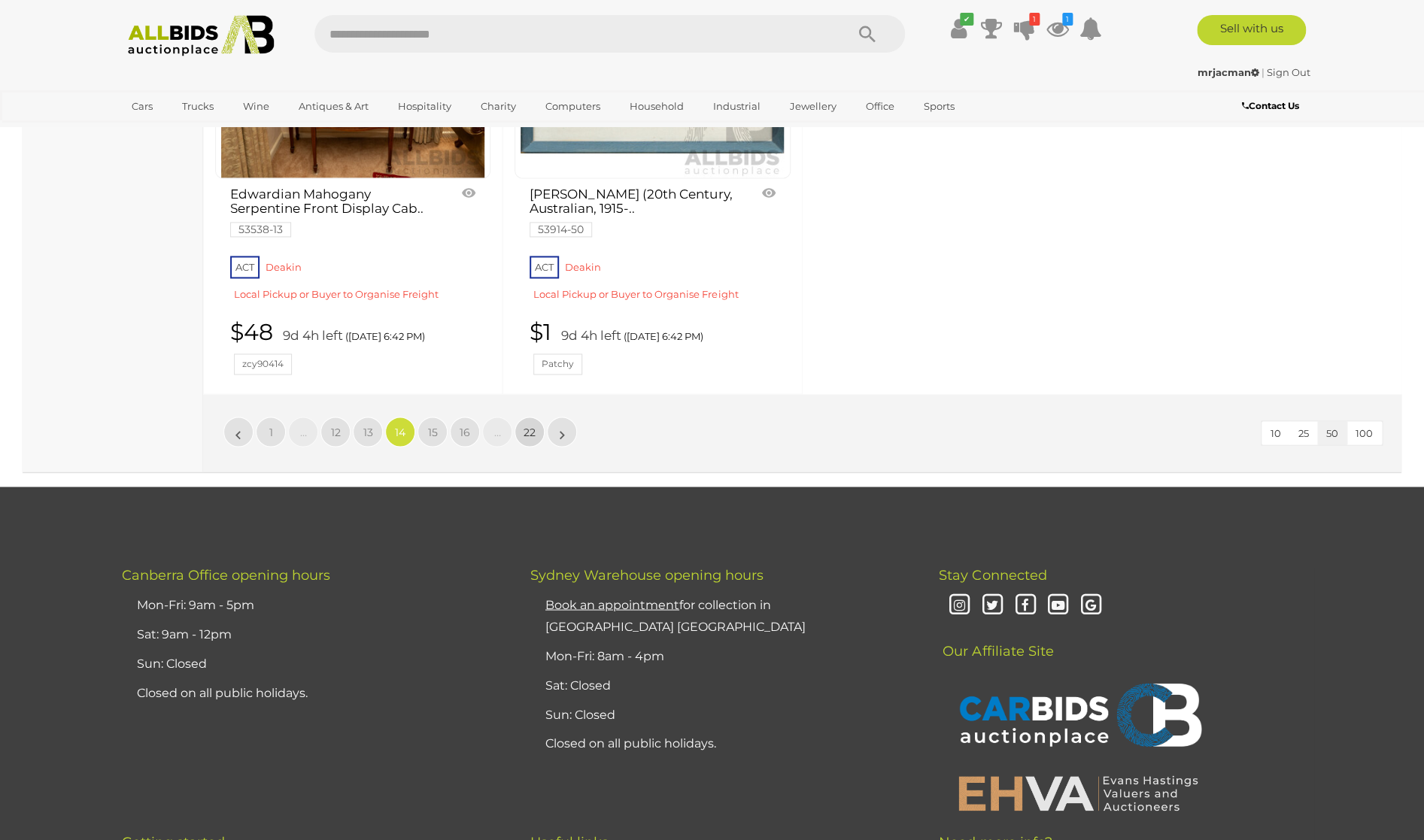
click at [530, 425] on span "22" at bounding box center [530, 432] width 12 height 14
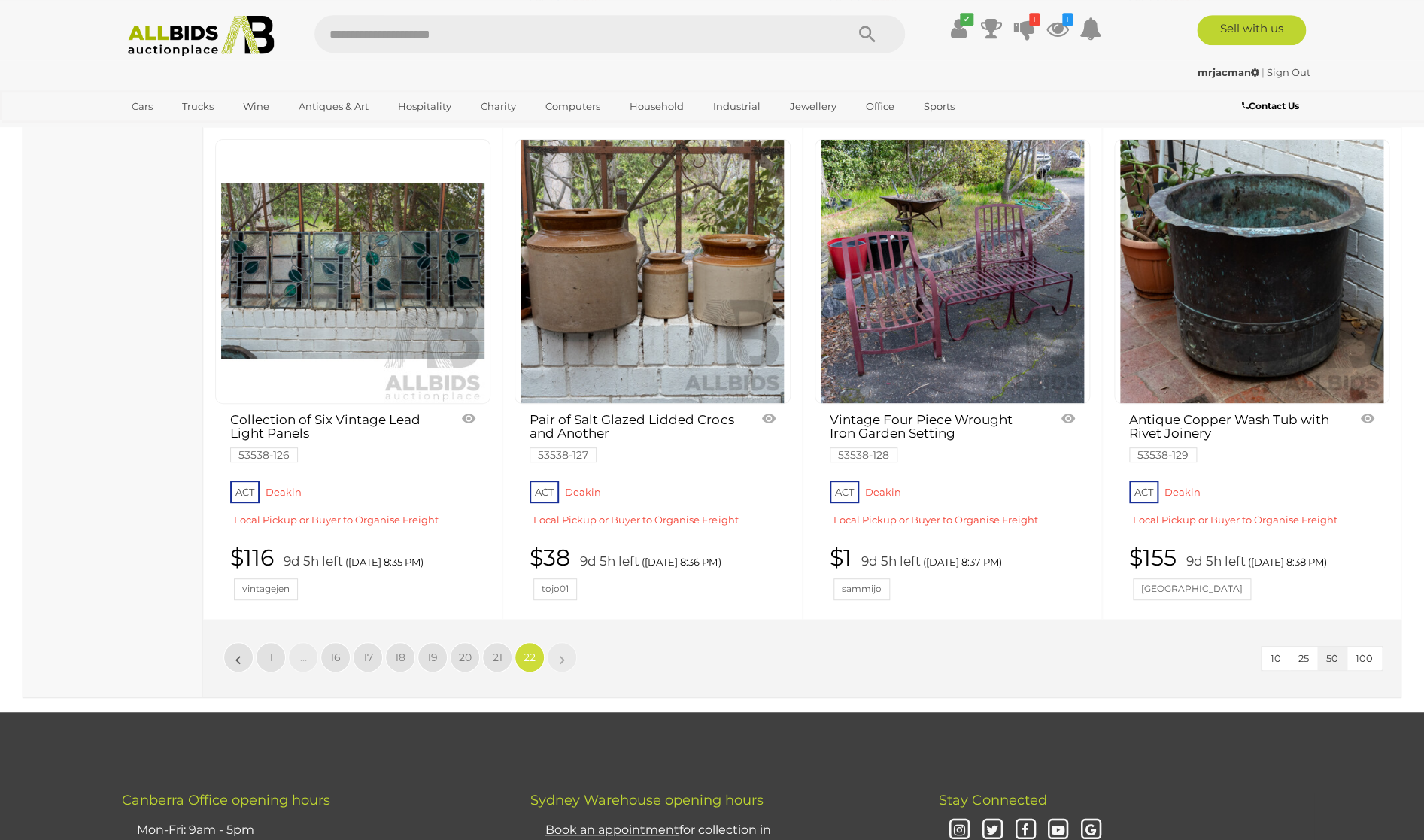
scroll to position [2918, 0]
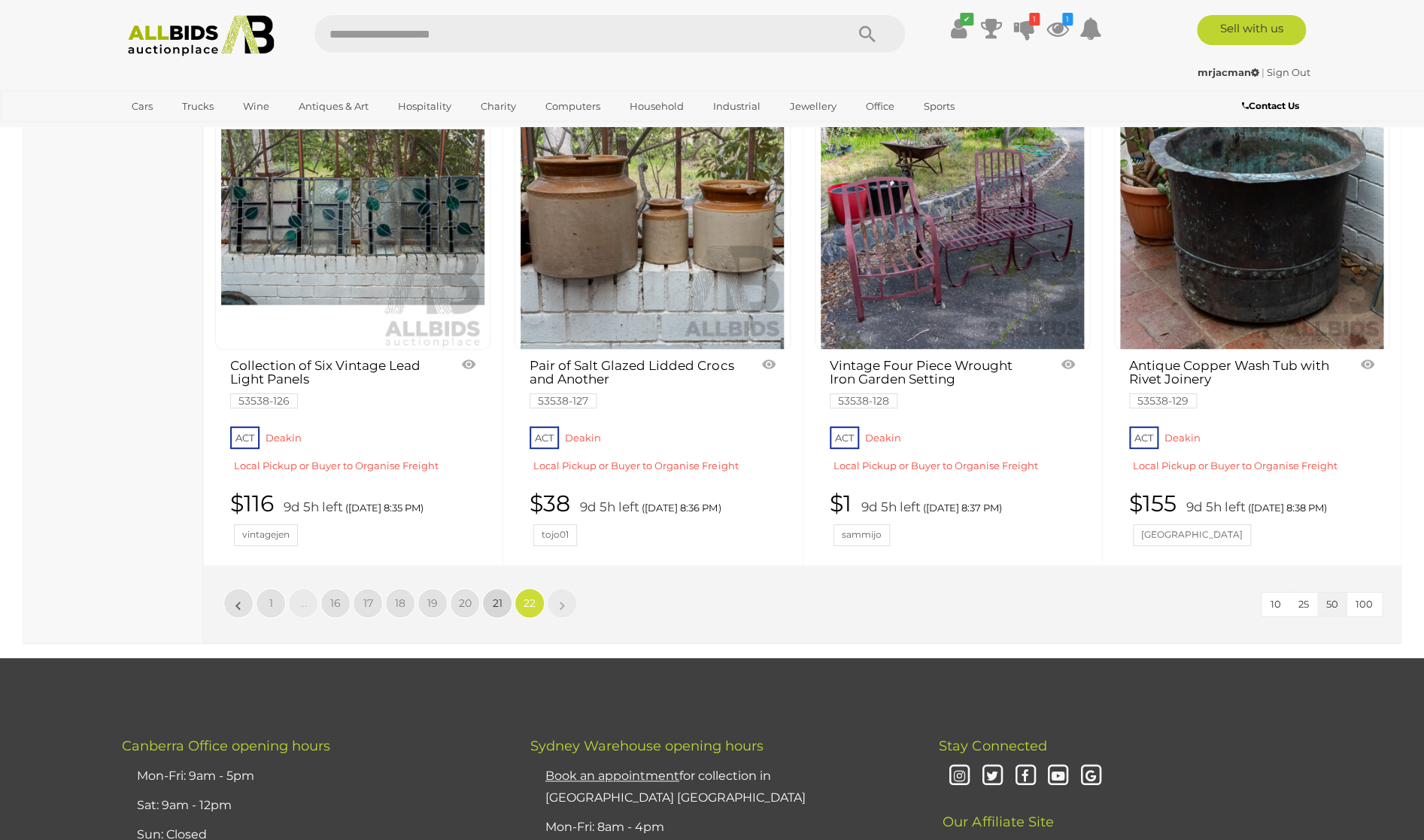
click at [492, 597] on span "21" at bounding box center [497, 604] width 9 height 14
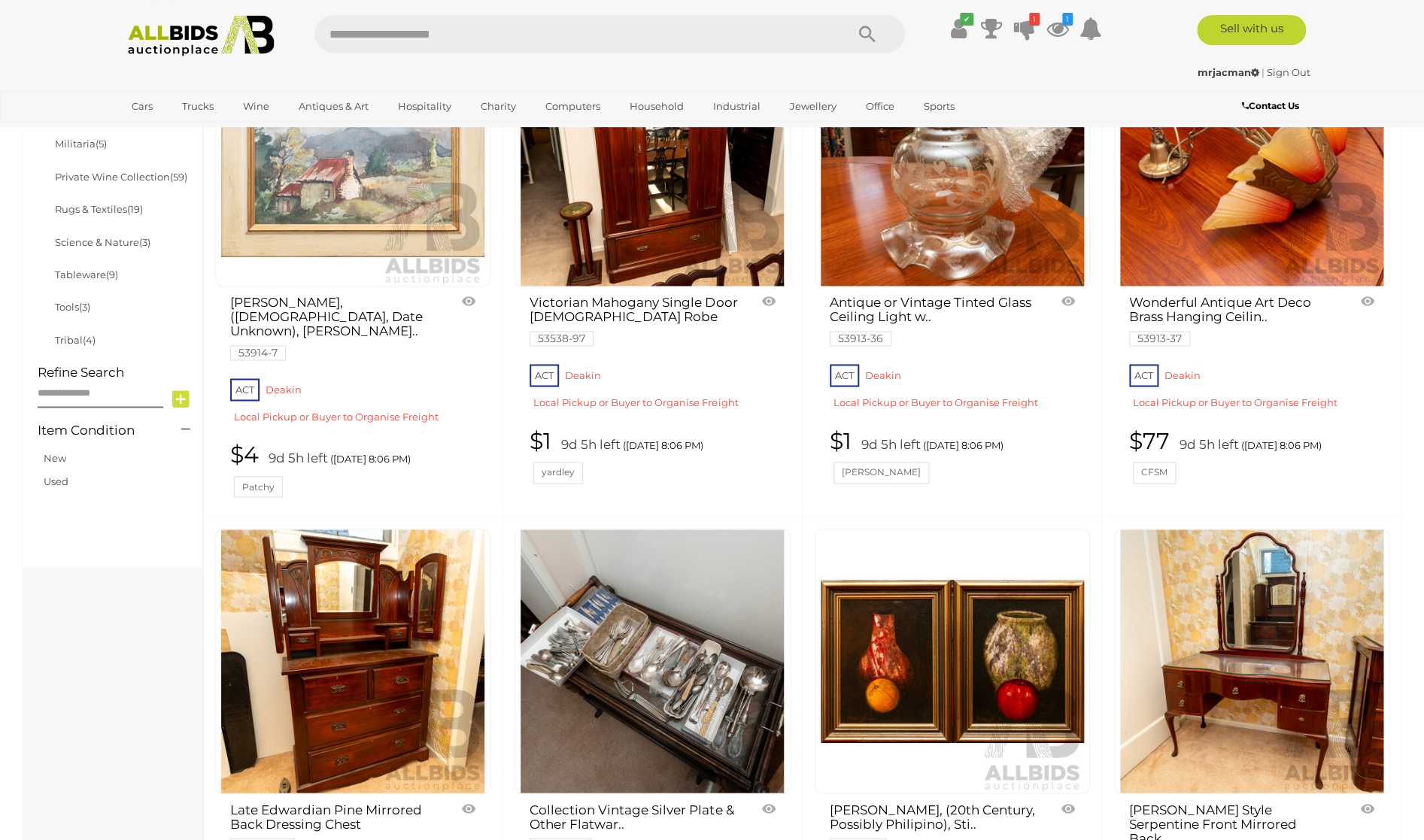
scroll to position [943, 0]
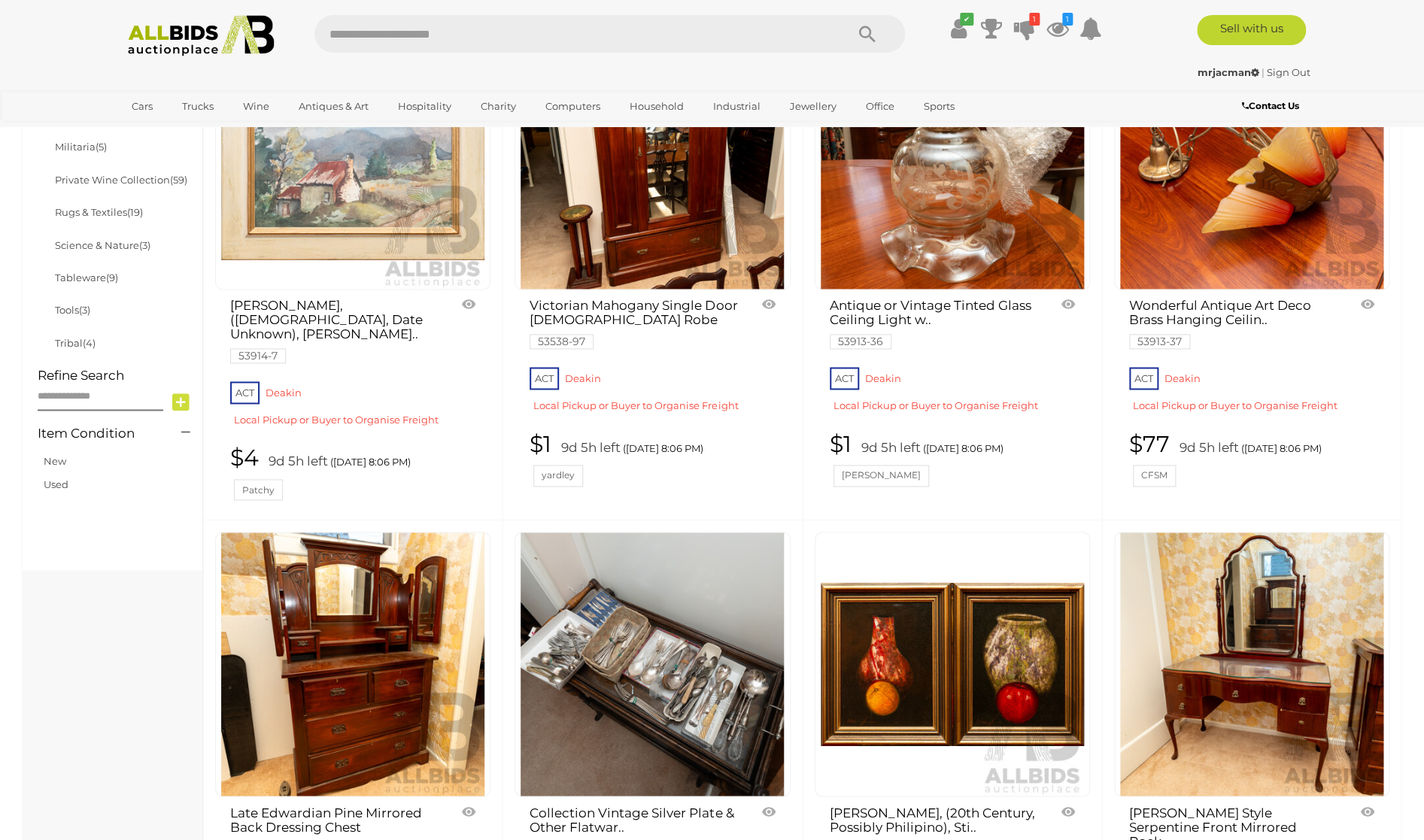
click at [1232, 263] on img at bounding box center [1251, 157] width 263 height 263
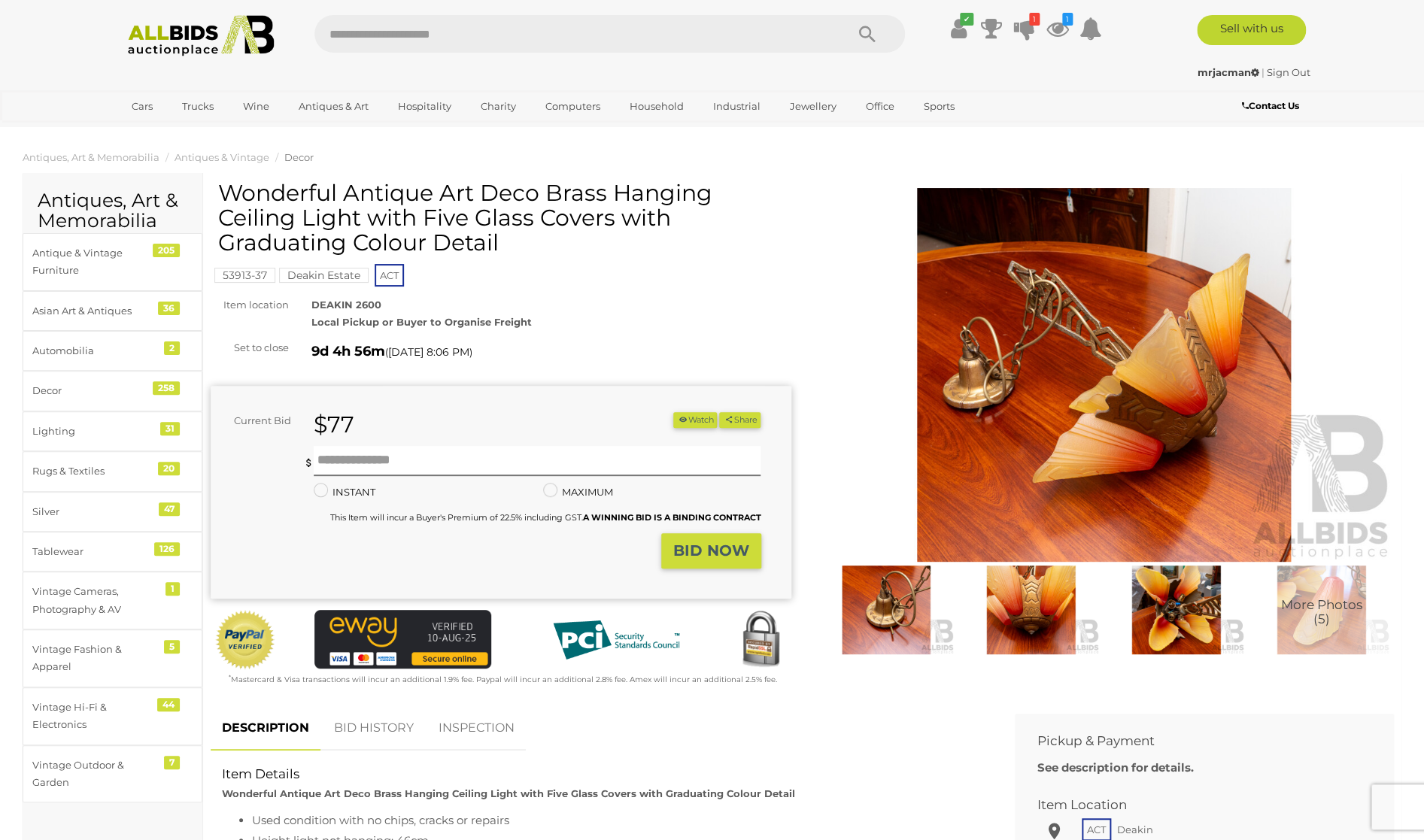
click at [1036, 616] on img at bounding box center [1032, 610] width 138 height 89
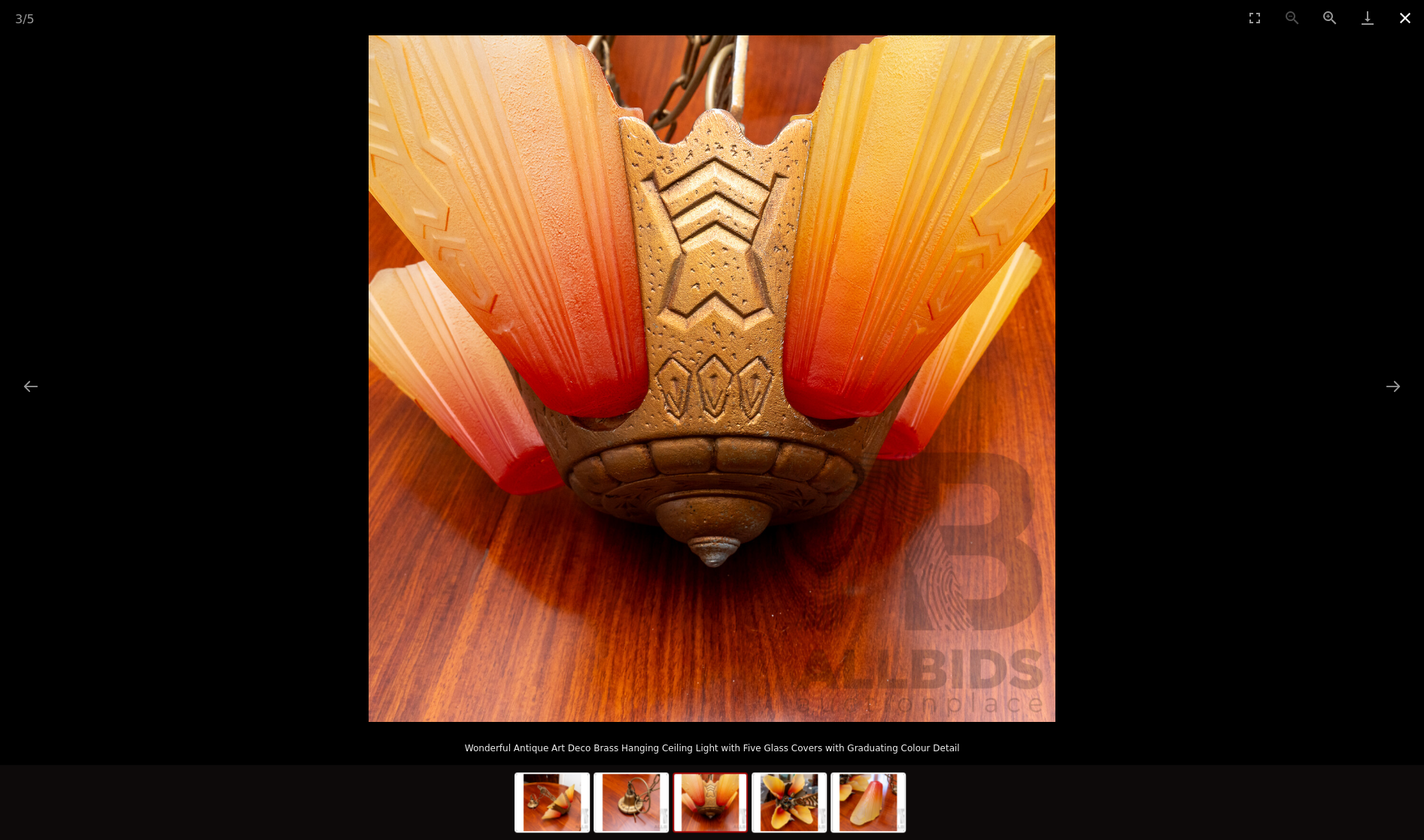
click at [1408, 16] on button "Close gallery" at bounding box center [1406, 17] width 38 height 35
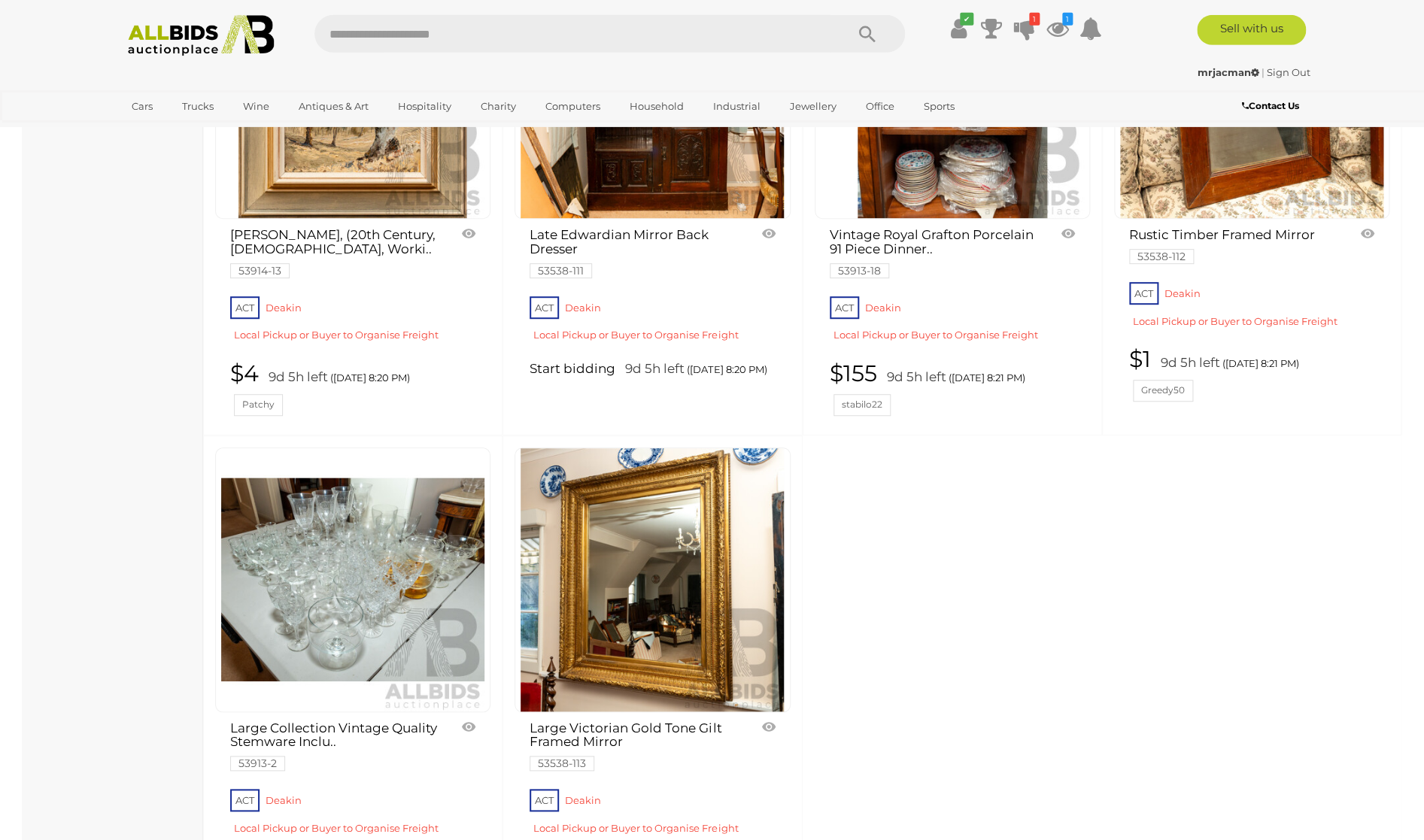
scroll to position [6223, 0]
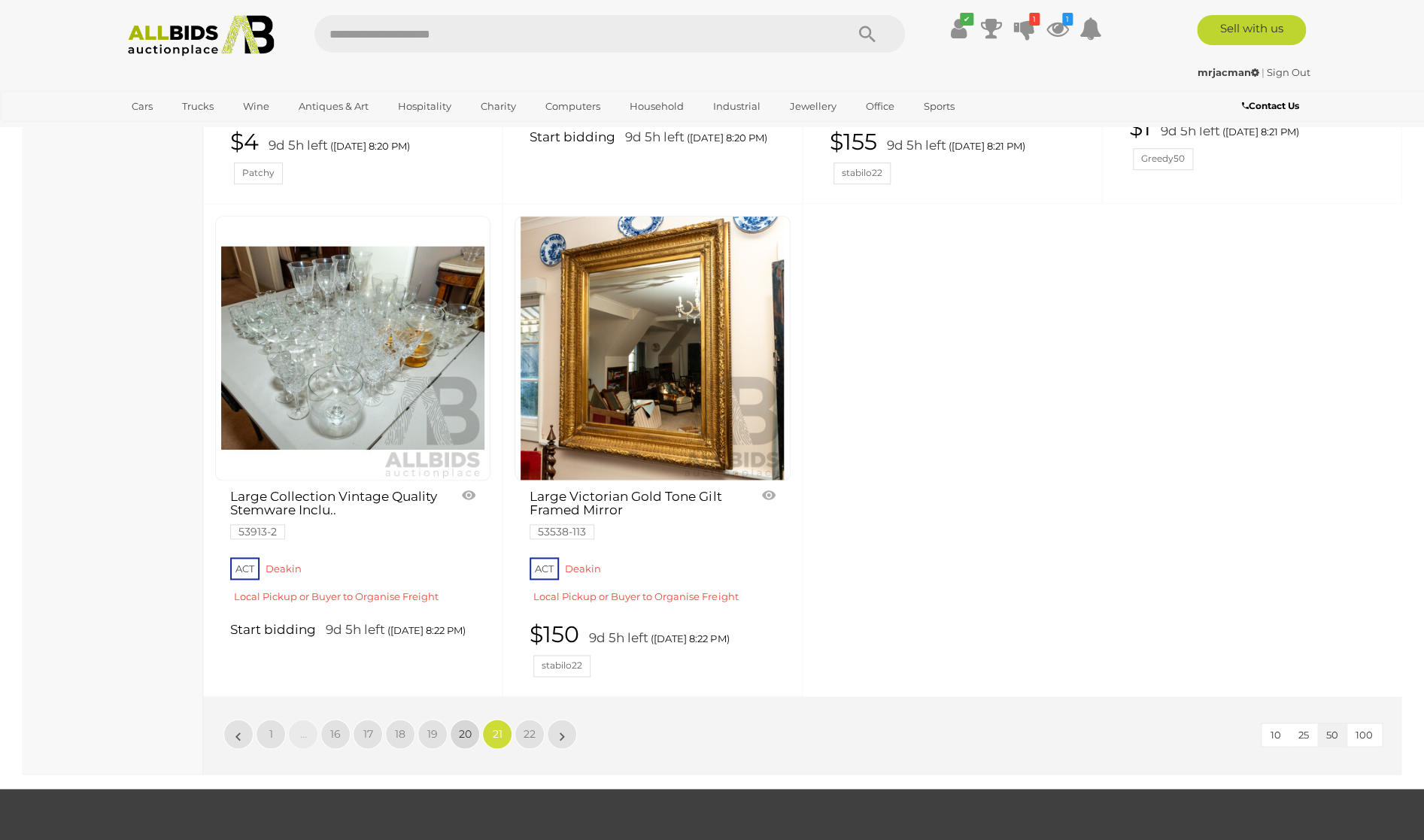
click at [466, 719] on link "20" at bounding box center [465, 734] width 30 height 30
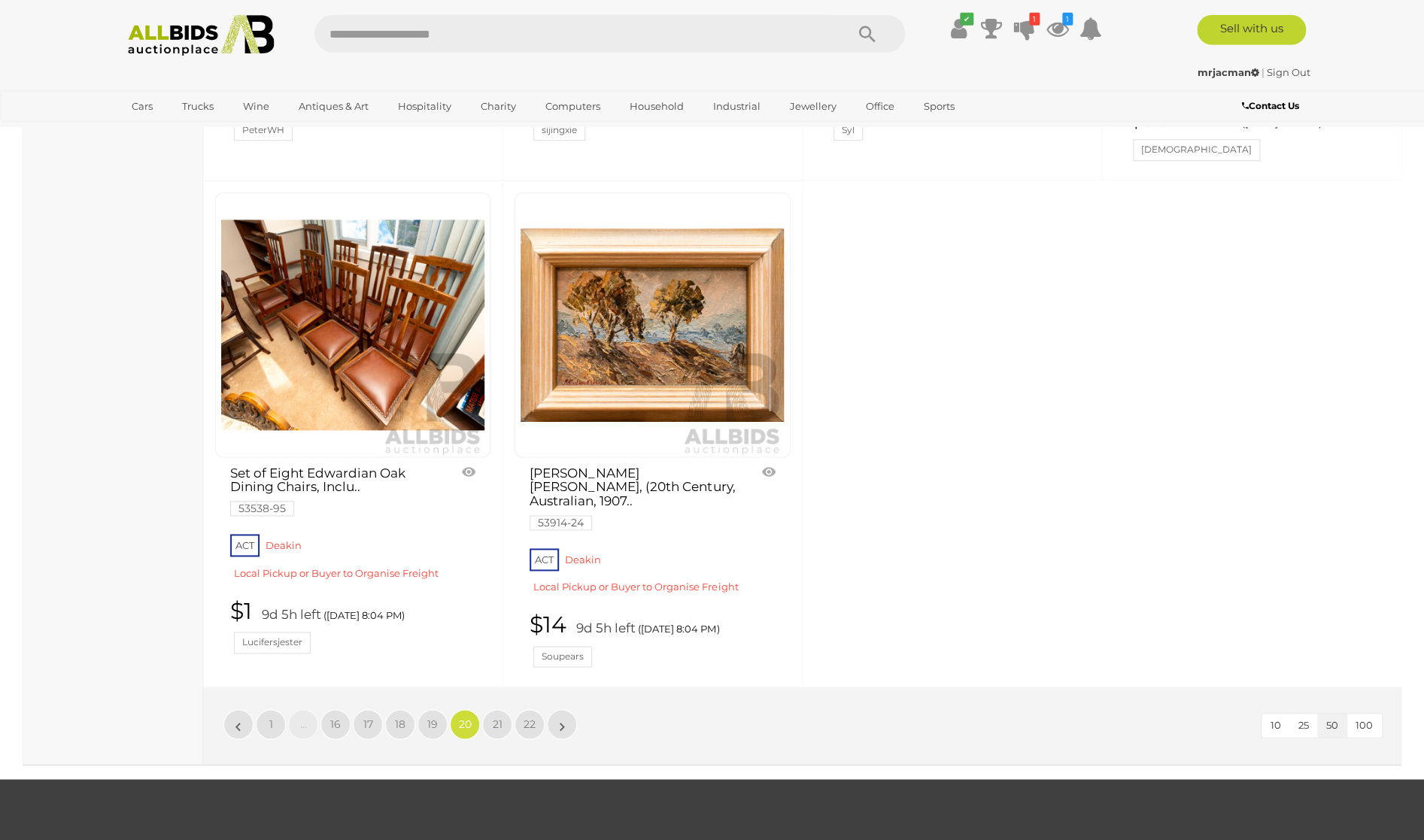
scroll to position [6541, 0]
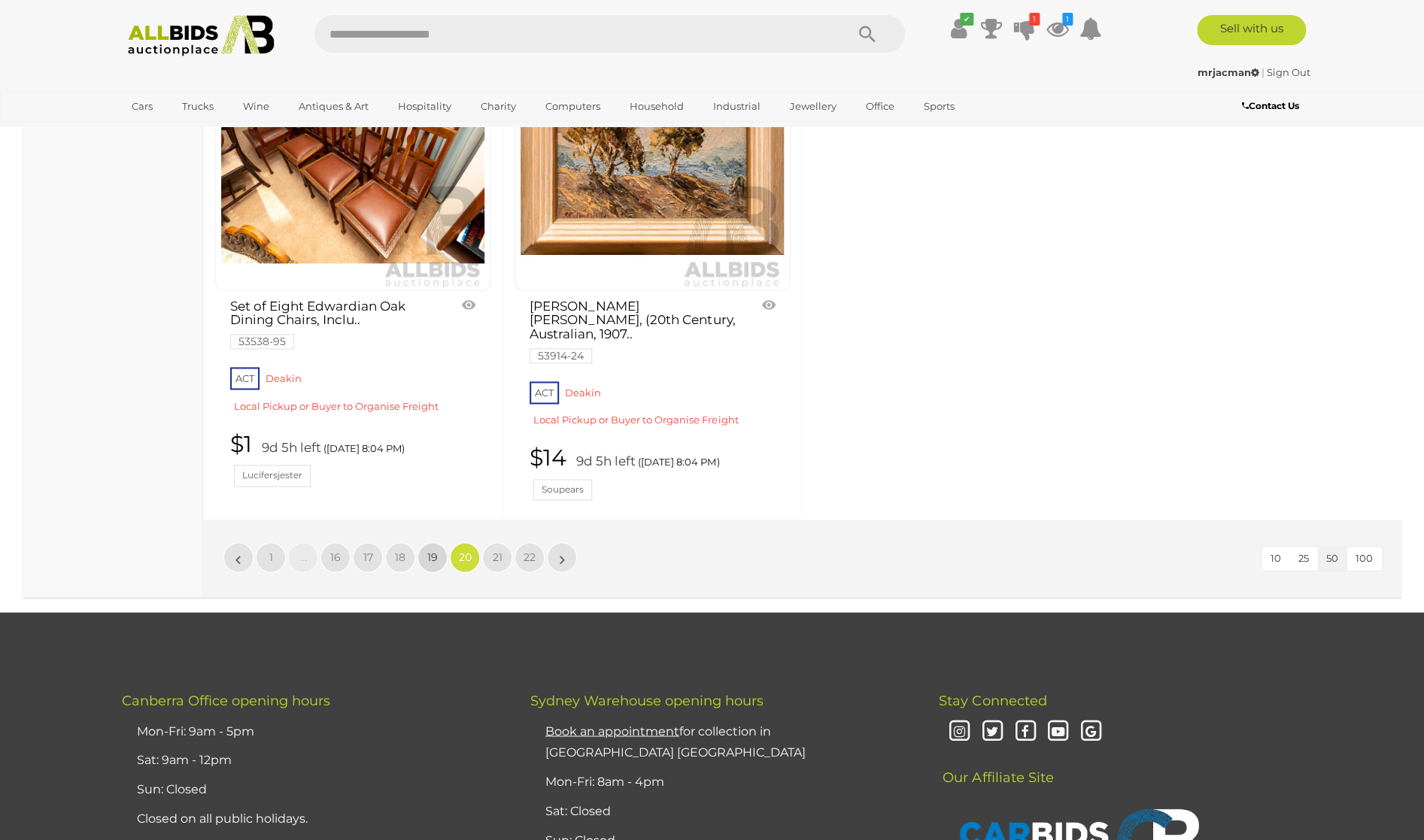
click at [437, 551] on span "19" at bounding box center [432, 558] width 10 height 14
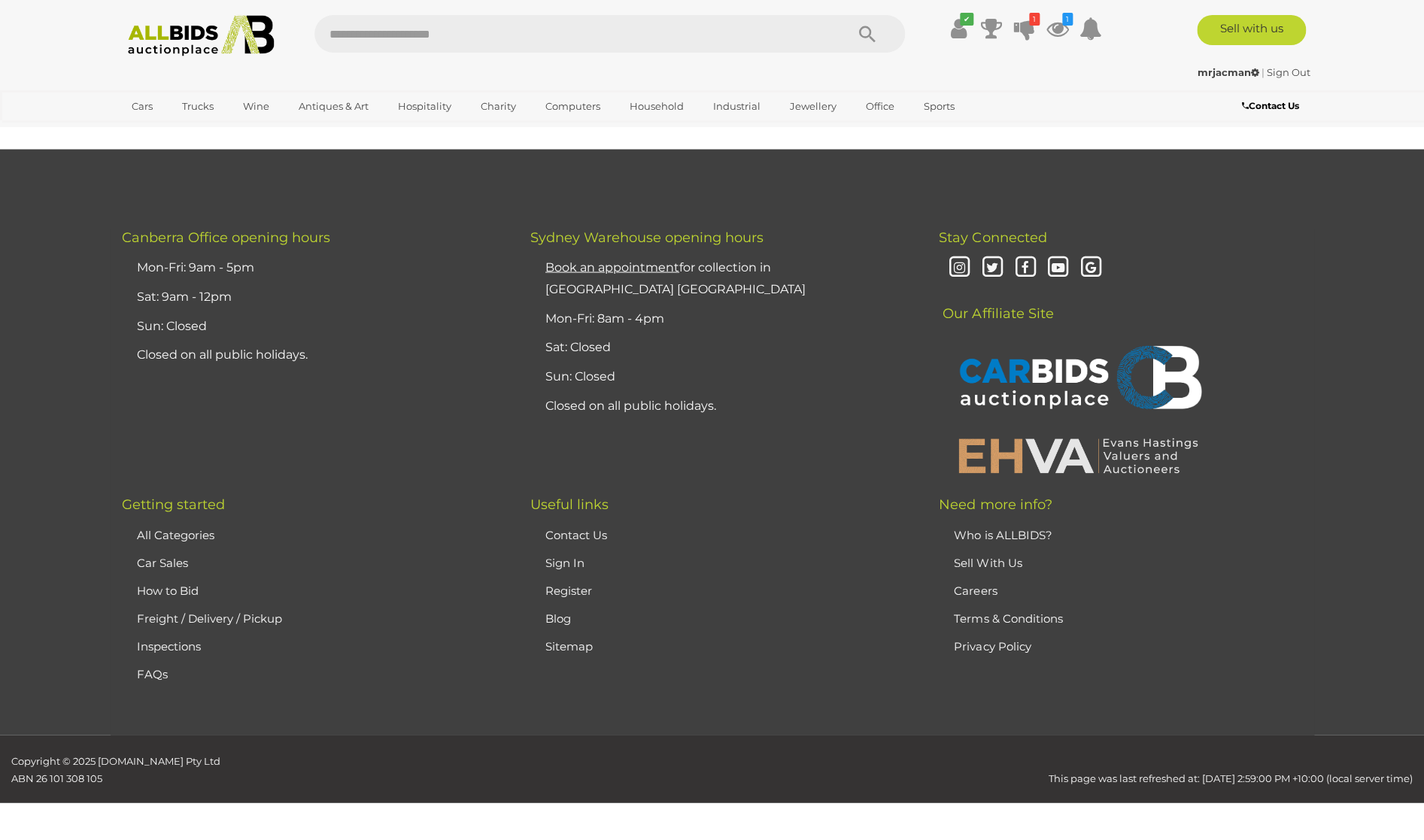
scroll to position [293, 0]
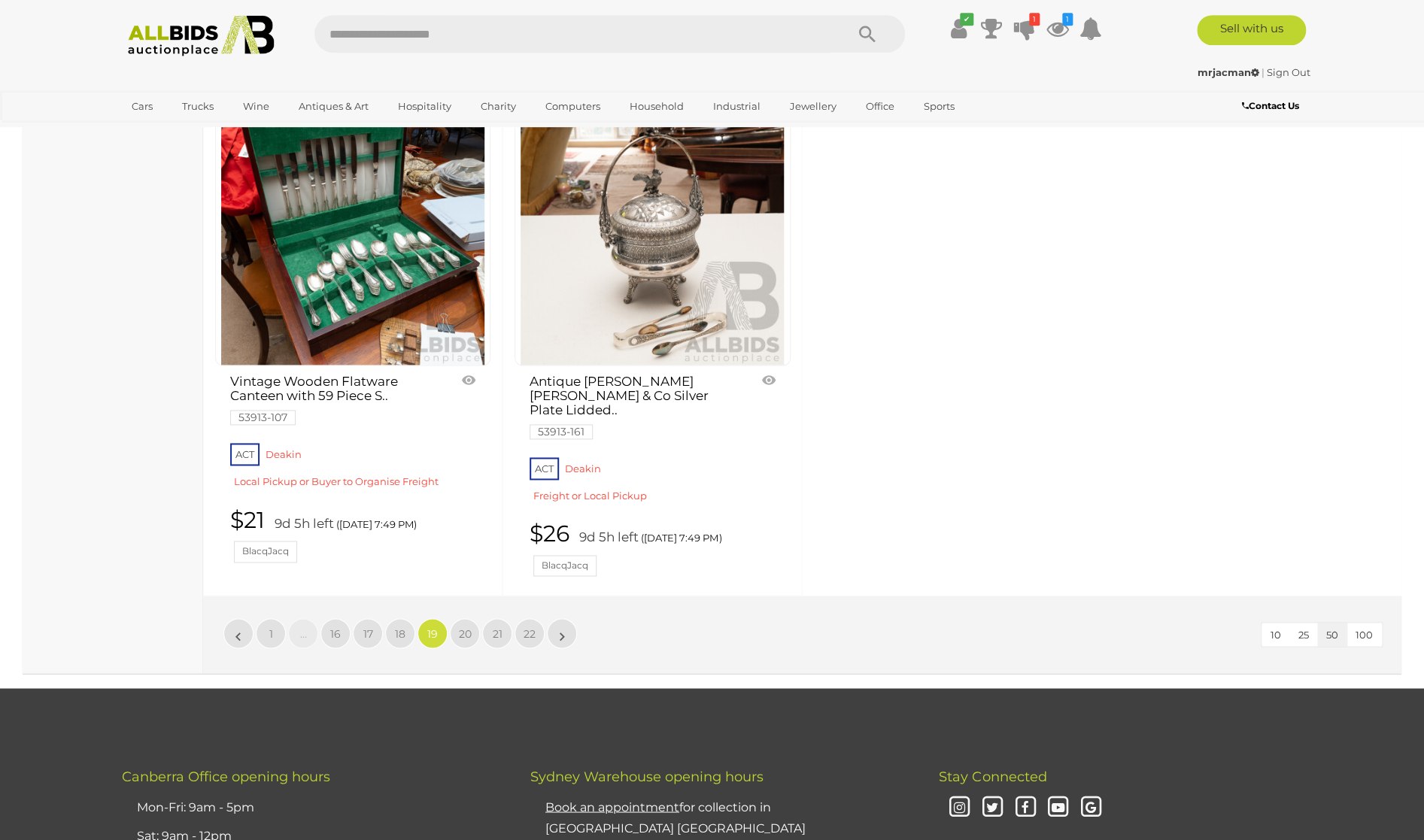
scroll to position [6492, 0]
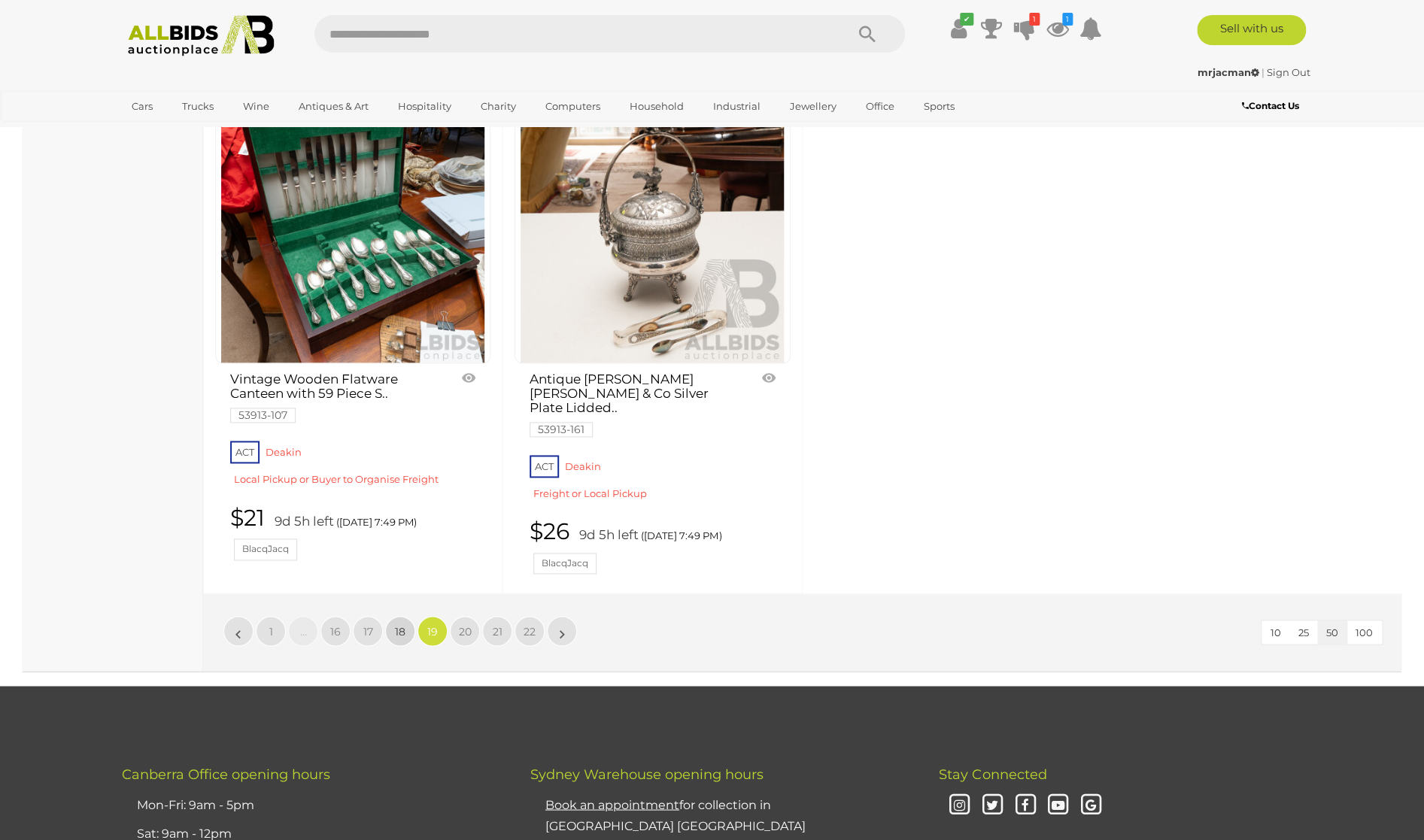
click at [404, 624] on span "18" at bounding box center [400, 631] width 10 height 14
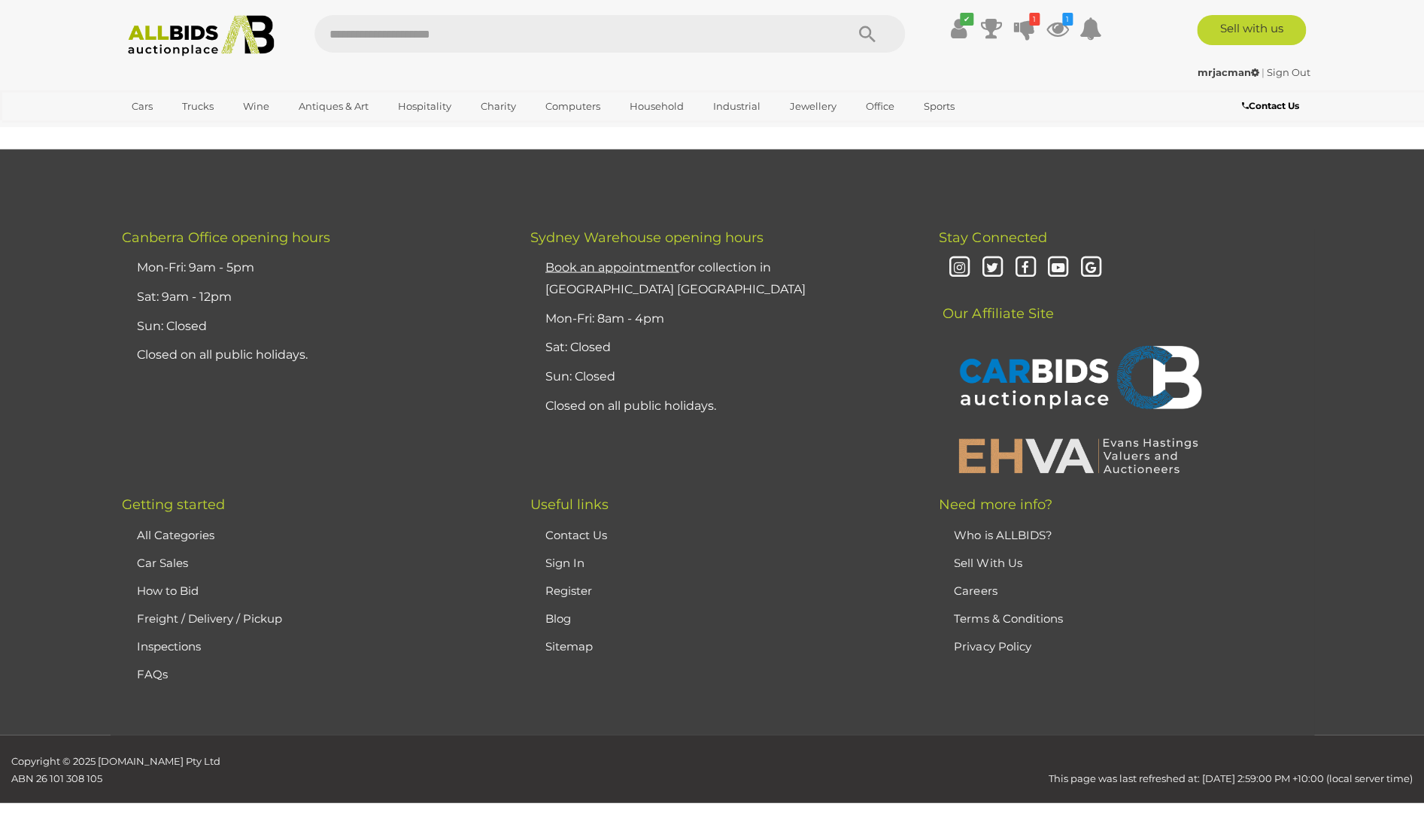
scroll to position [293, 0]
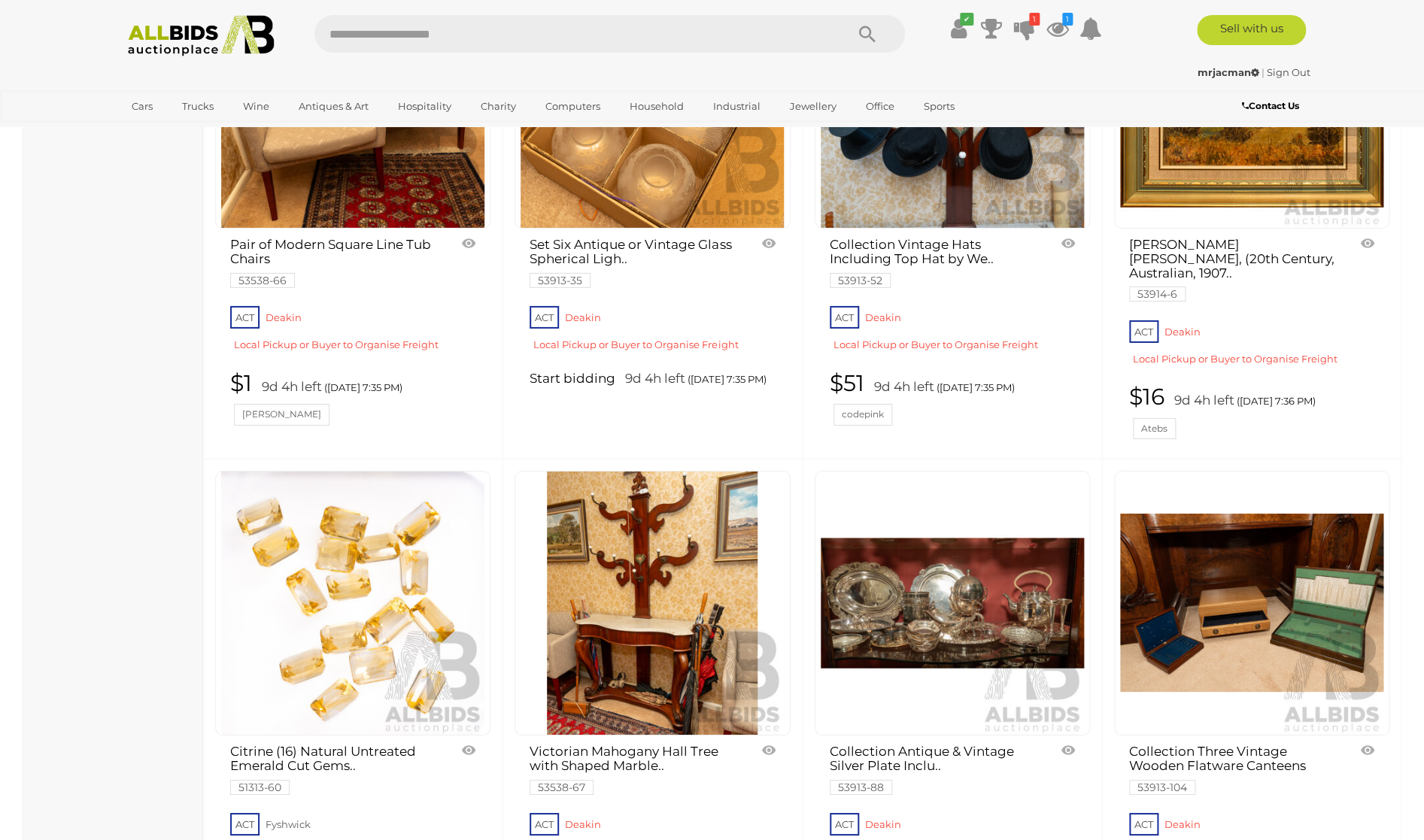
scroll to position [5445, 0]
